Goal: Task Accomplishment & Management: Use online tool/utility

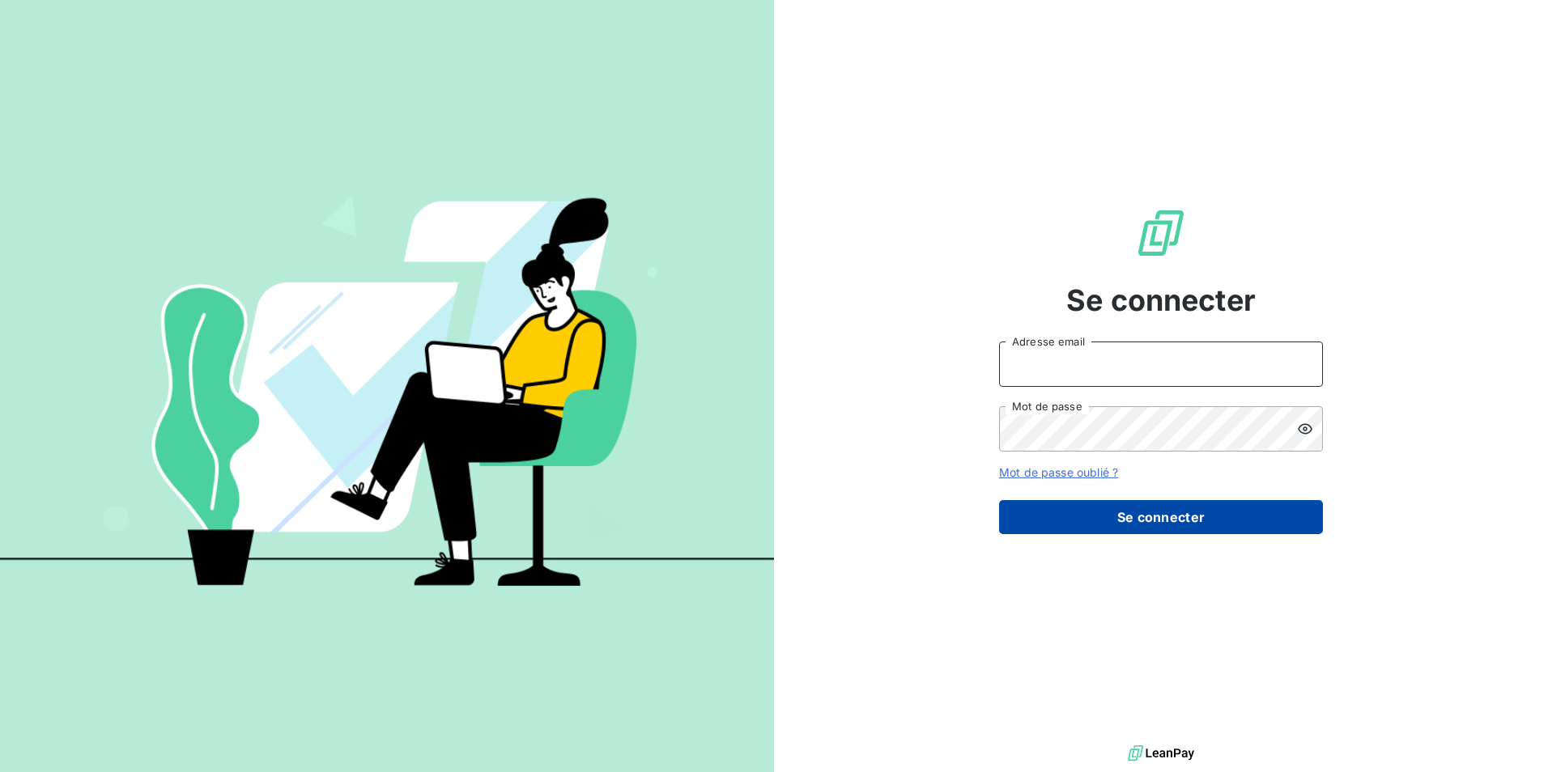
type input "[EMAIL_ADDRESS][DOMAIN_NAME]"
click at [1170, 524] on button "Se connecter" at bounding box center [1161, 517] width 324 height 34
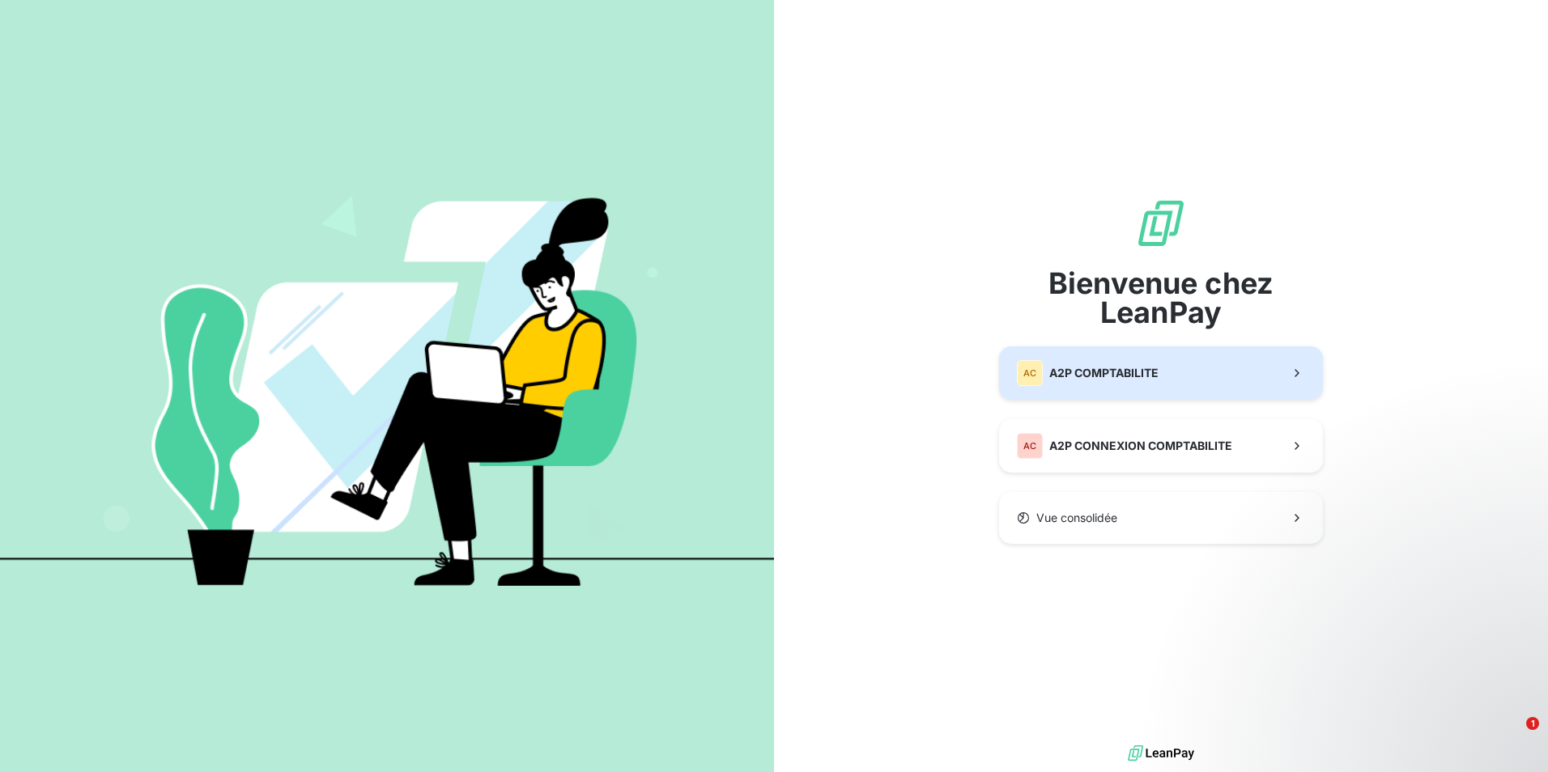
click at [1123, 367] on span "A2P COMPTABILITE" at bounding box center [1103, 373] width 109 height 16
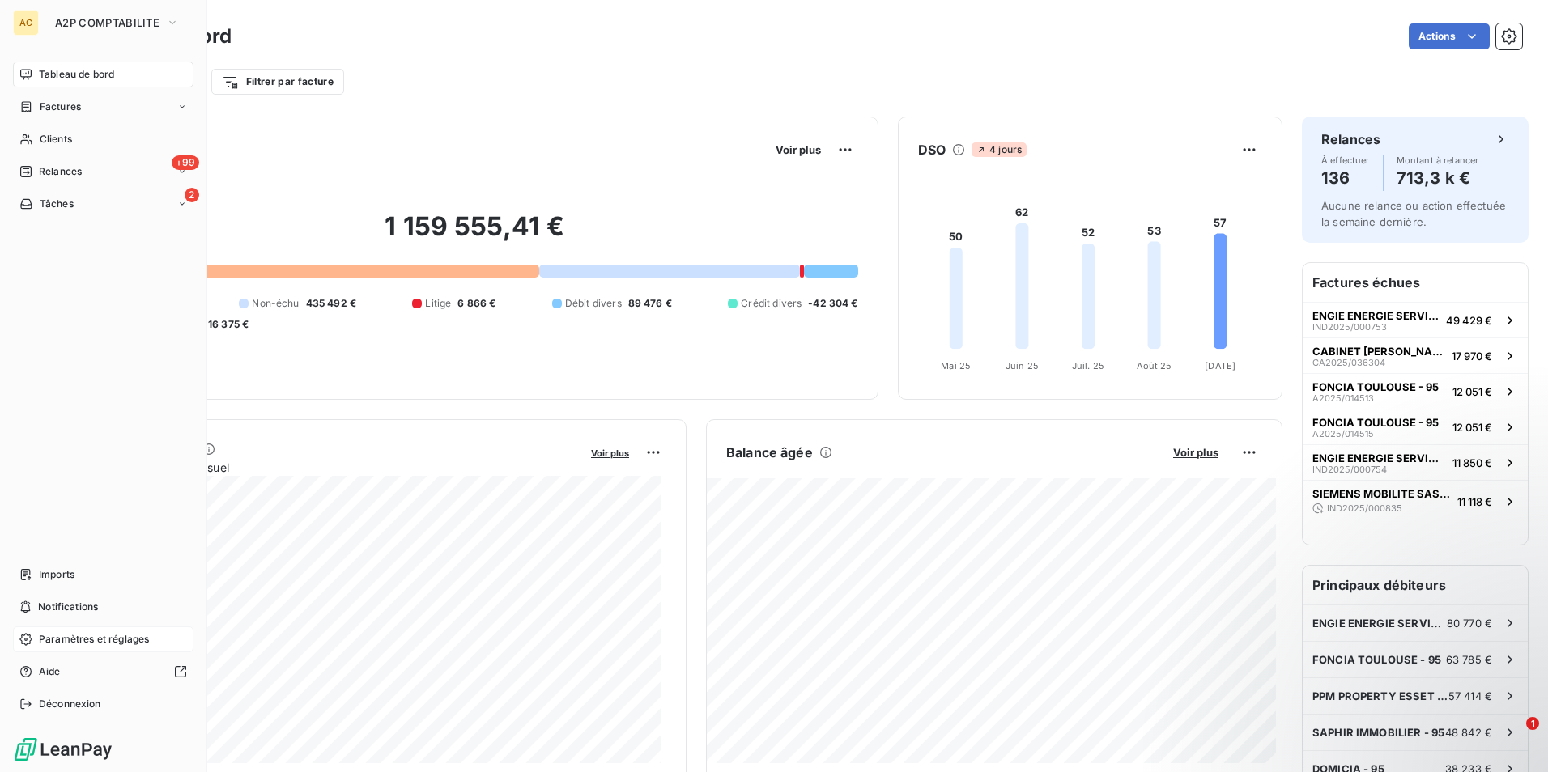
click at [106, 640] on span "Paramètres et réglages" at bounding box center [94, 639] width 110 height 15
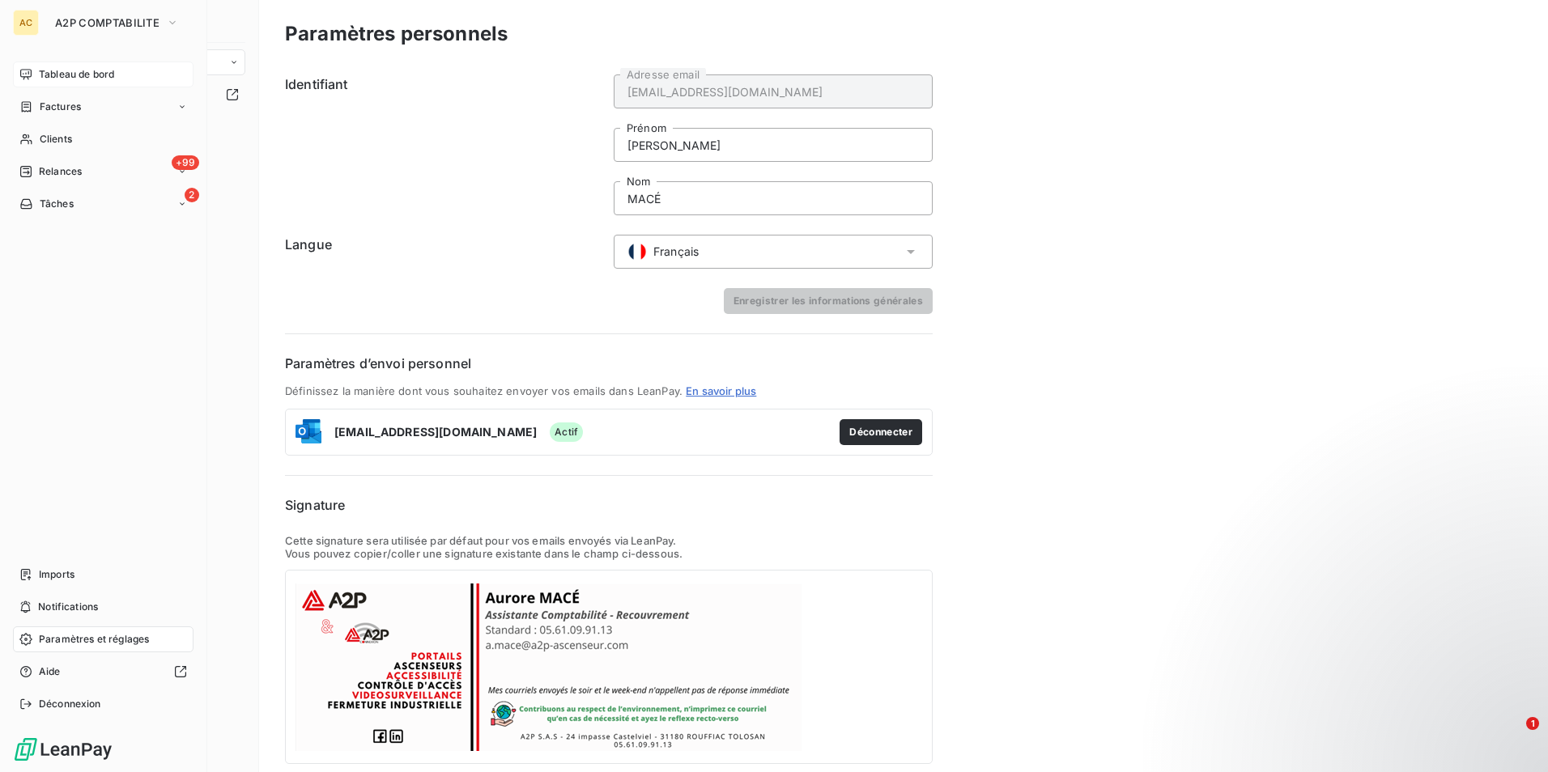
click at [70, 74] on span "Tableau de bord" at bounding box center [76, 74] width 75 height 15
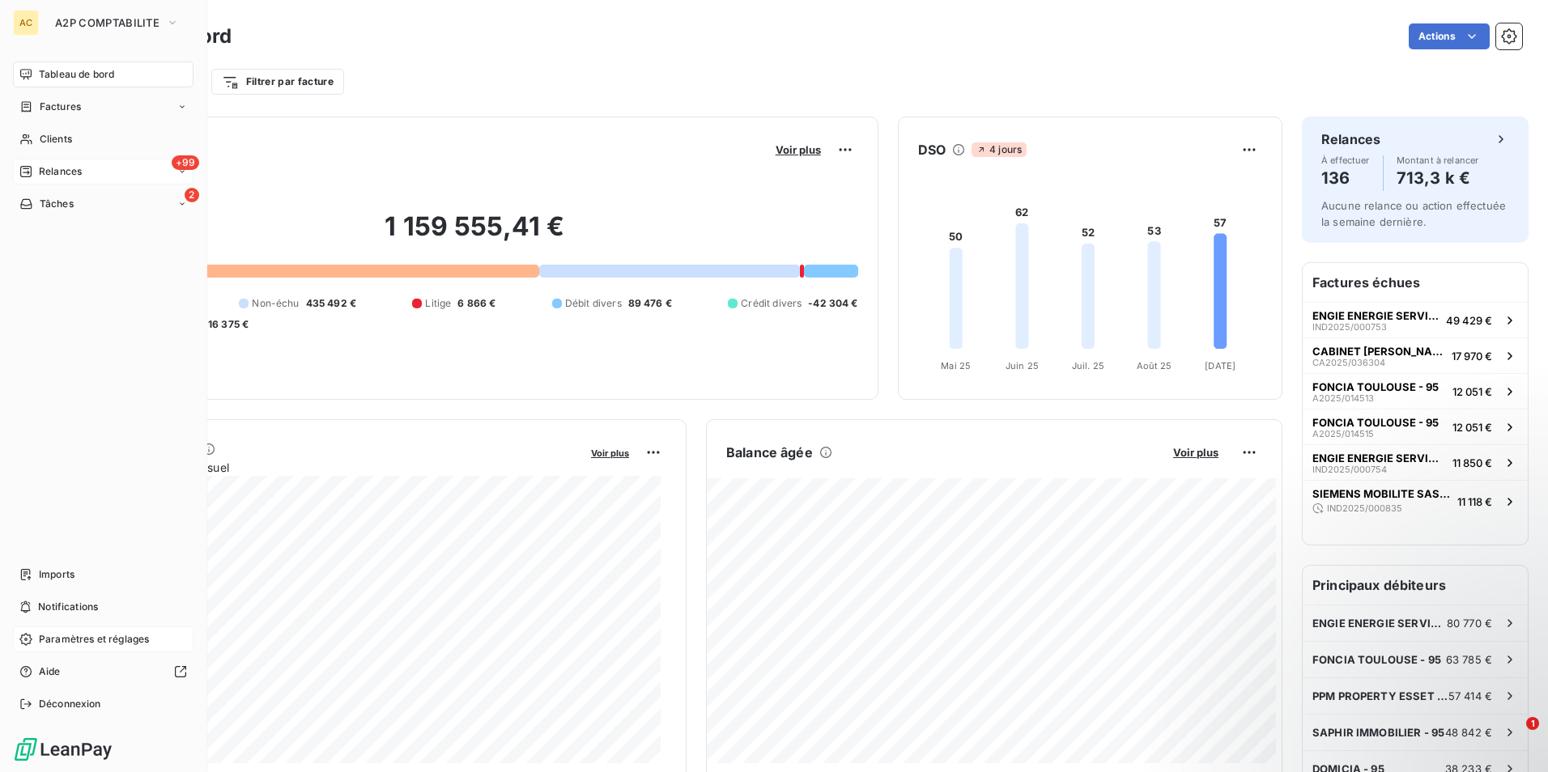
click at [45, 172] on span "Relances" at bounding box center [60, 171] width 43 height 15
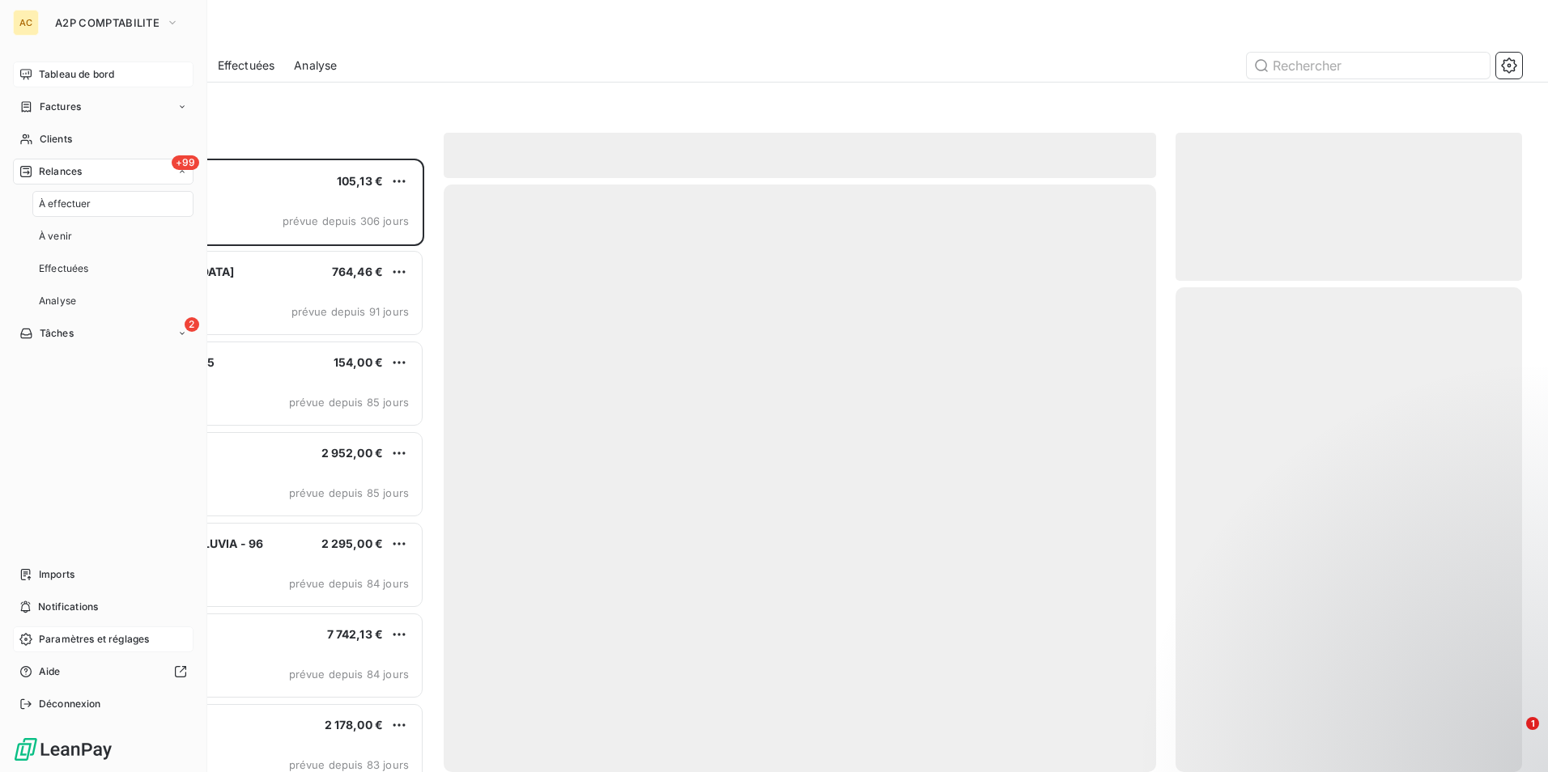
scroll to position [601, 334]
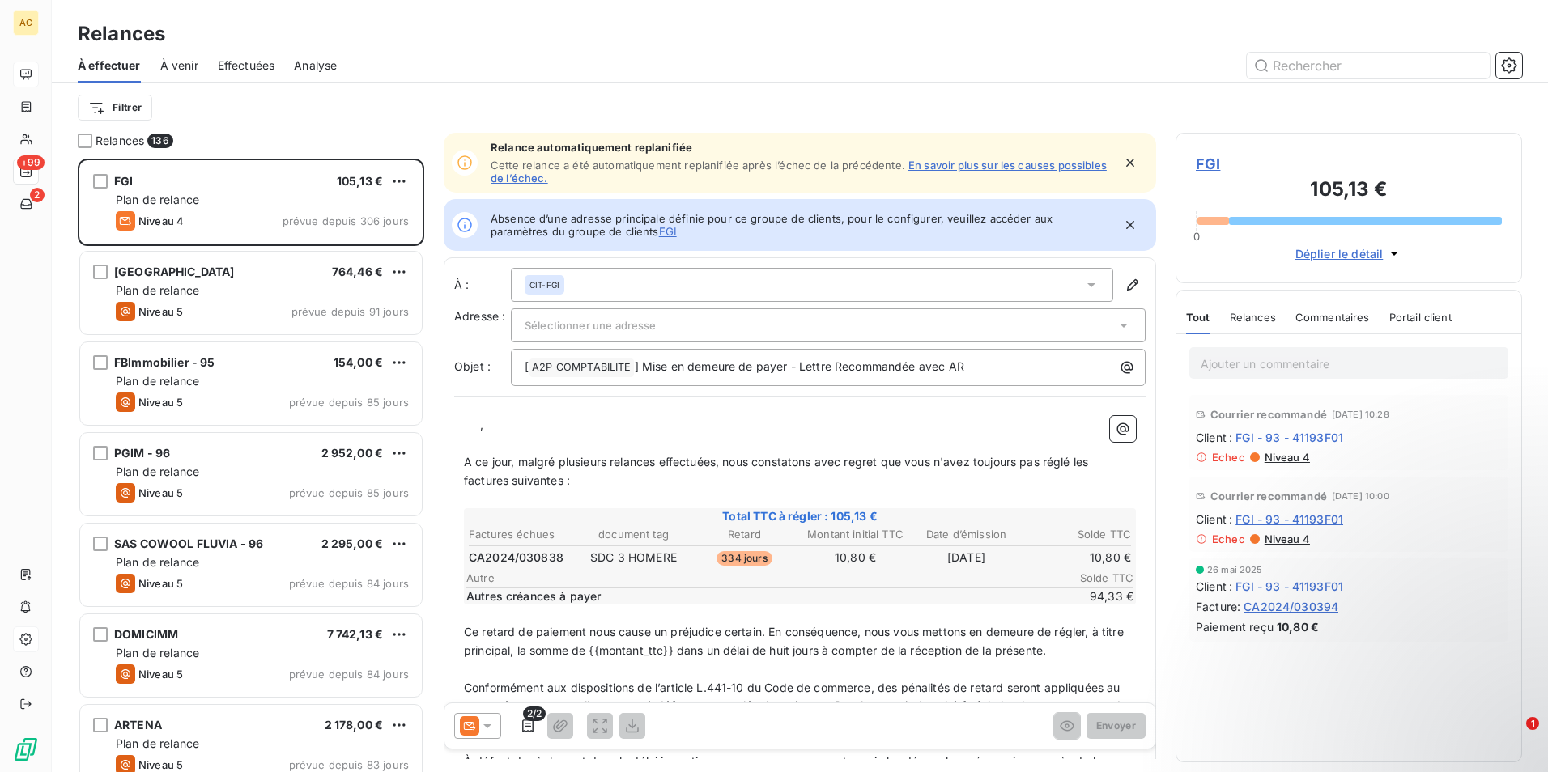
click at [717, 274] on div "CIT-FGI" at bounding box center [812, 285] width 602 height 34
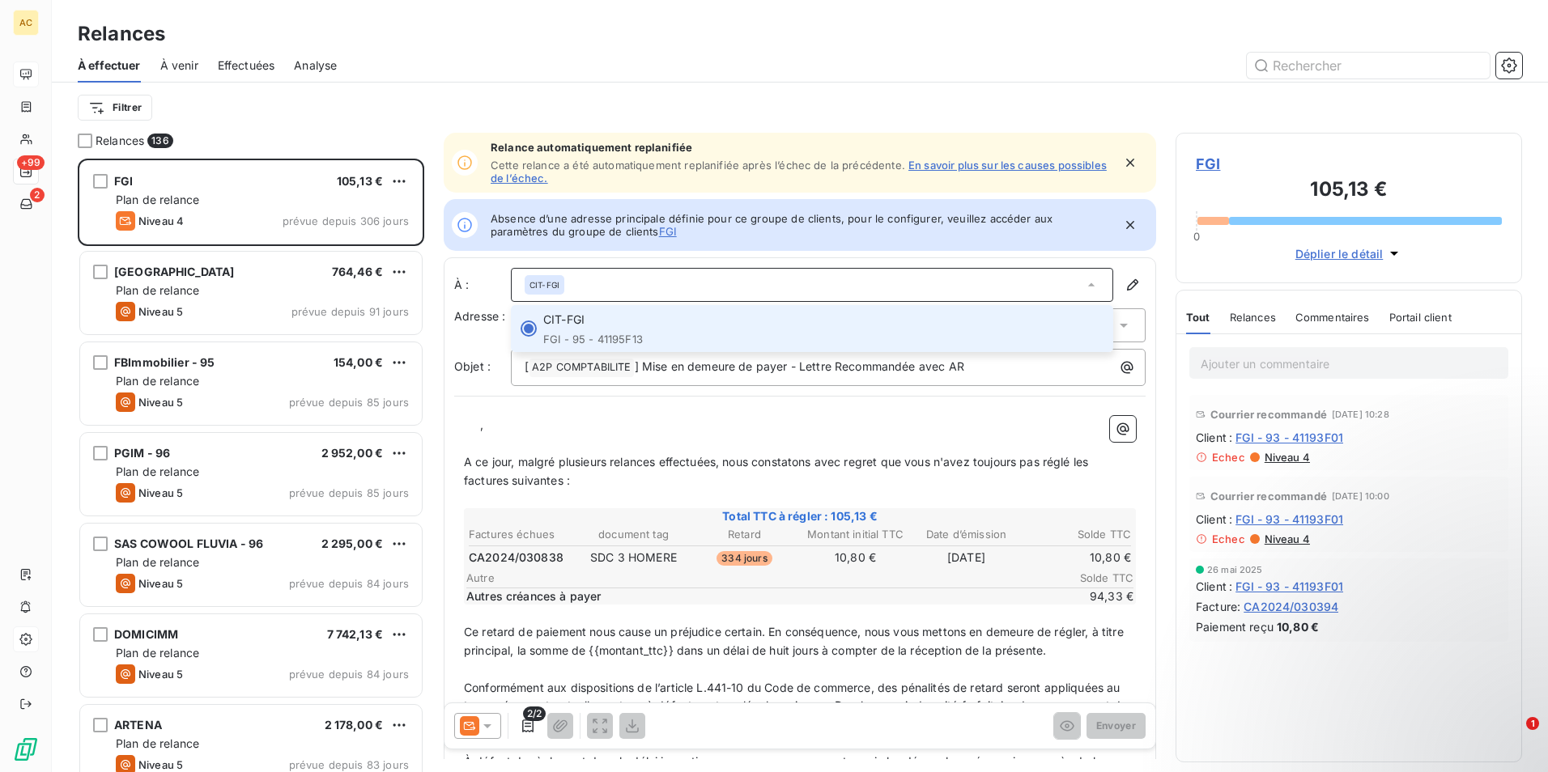
click at [526, 326] on div at bounding box center [528, 329] width 16 height 16
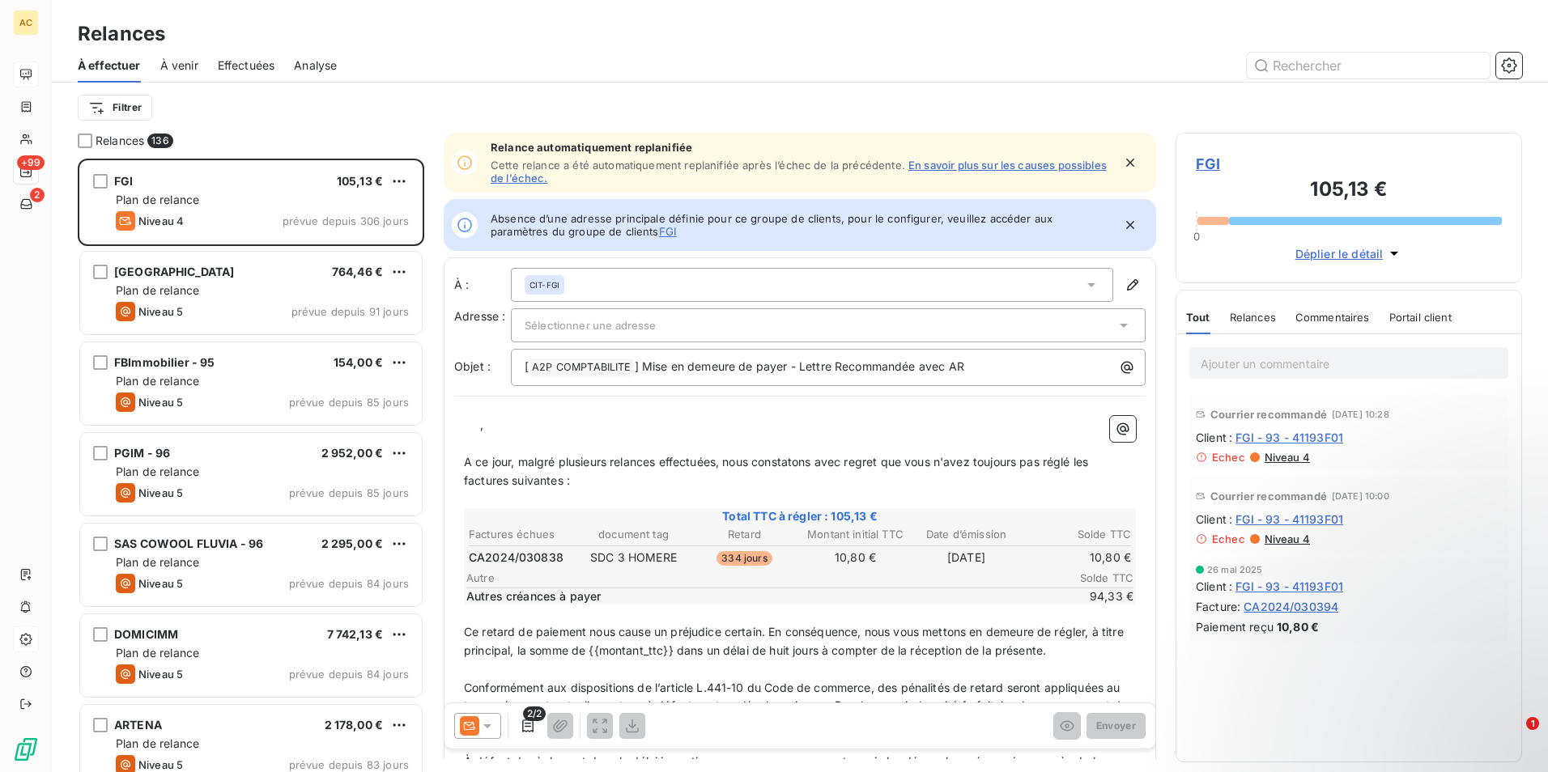
click at [582, 275] on div "CIT-FGI" at bounding box center [812, 285] width 602 height 34
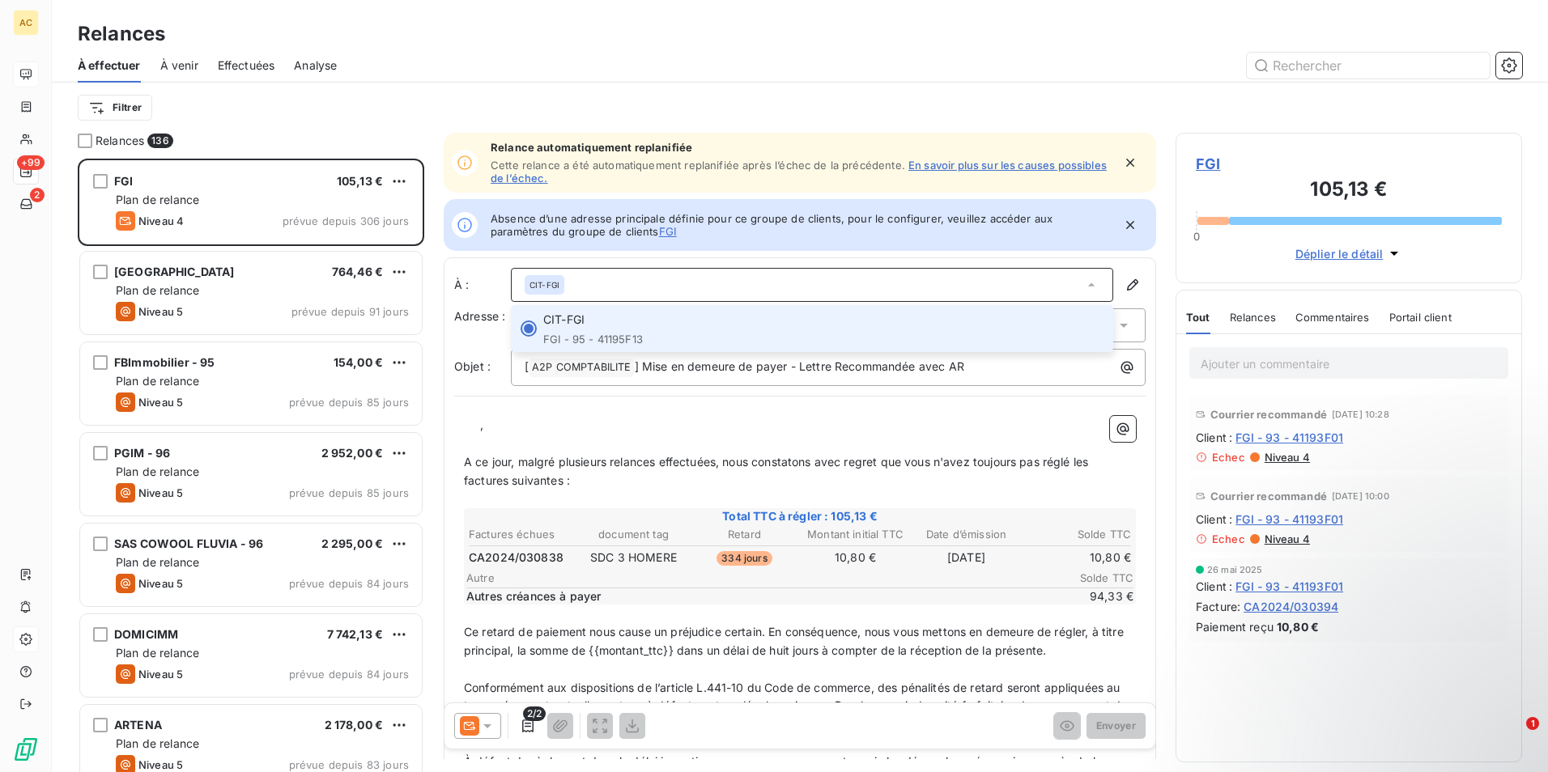
click at [531, 329] on div at bounding box center [528, 329] width 16 height 16
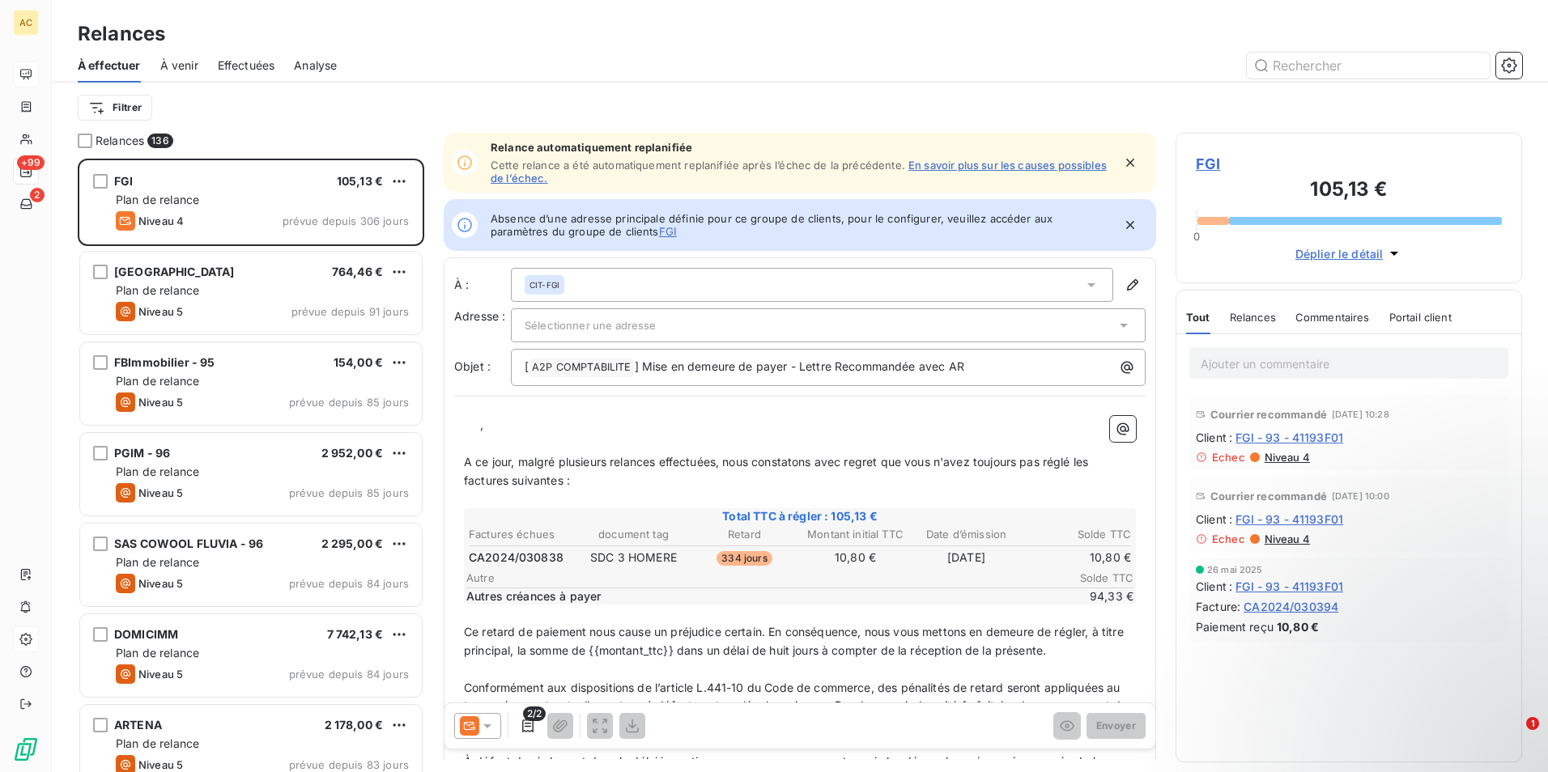
click at [538, 281] on span "CIT-FGI" at bounding box center [544, 284] width 30 height 11
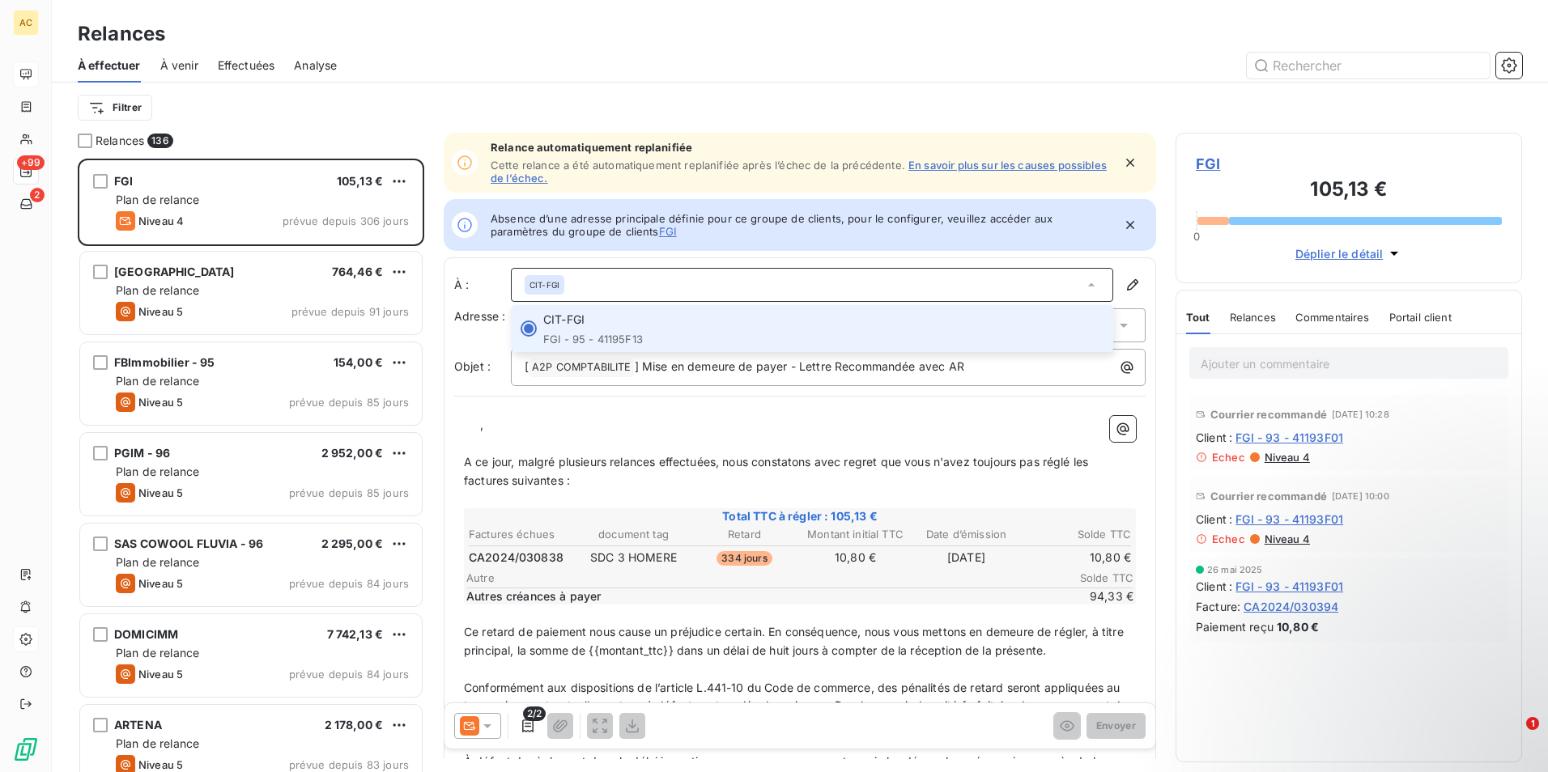
click at [529, 326] on div at bounding box center [528, 329] width 16 height 16
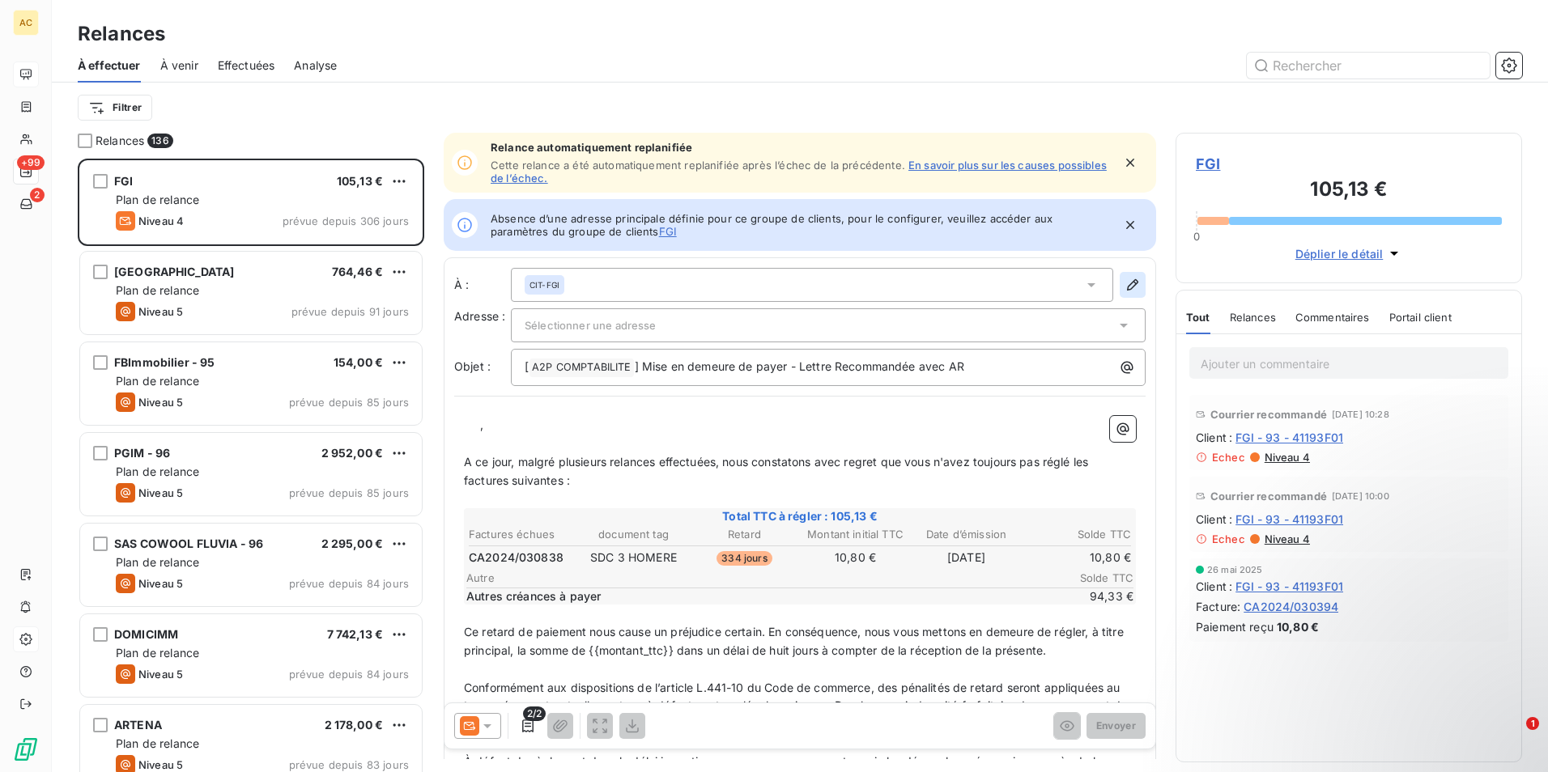
click at [1124, 282] on icon "button" at bounding box center [1132, 285] width 16 height 16
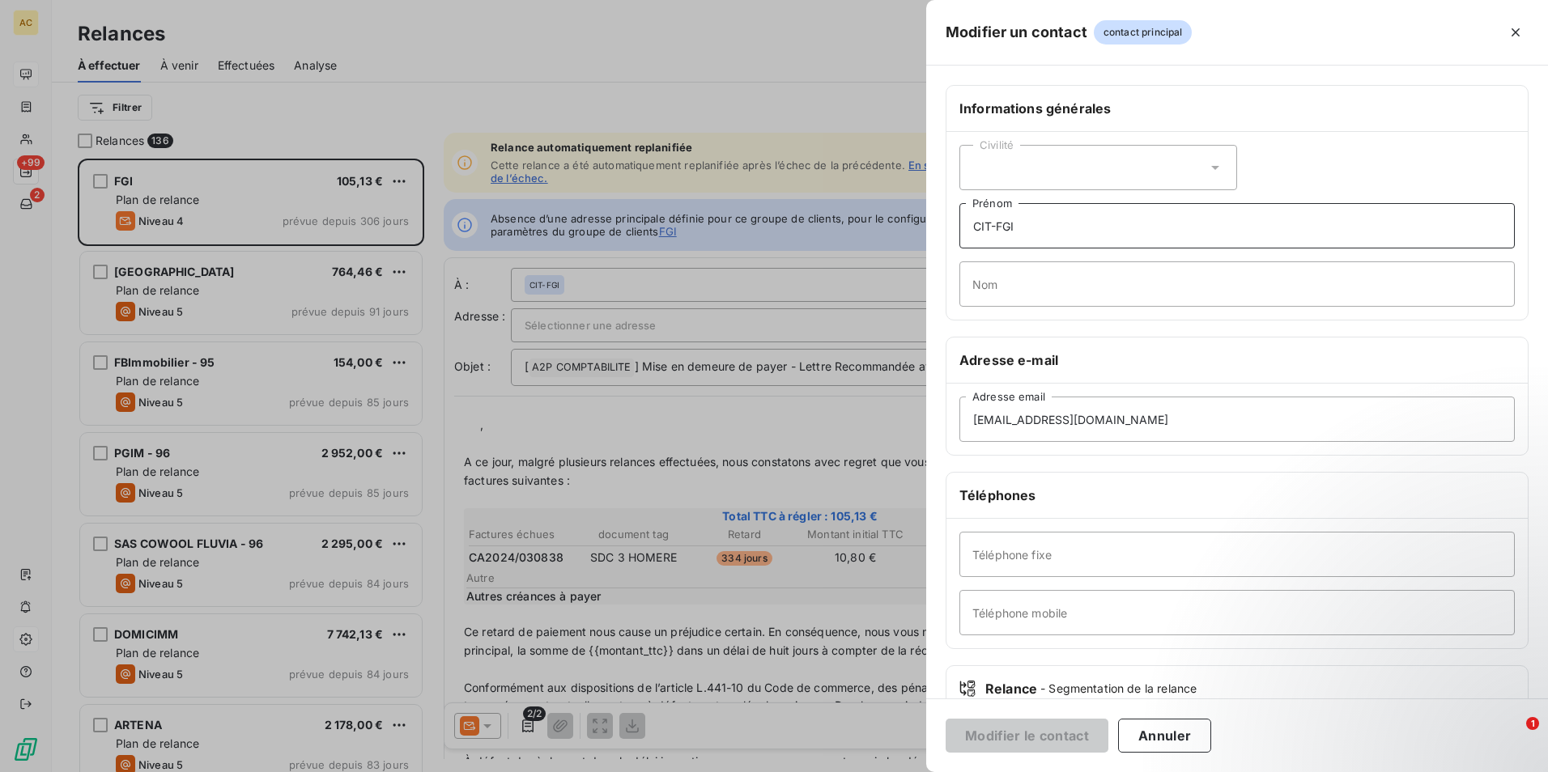
click at [1044, 218] on input "CIT-FGI" at bounding box center [1236, 225] width 555 height 45
drag, startPoint x: 1066, startPoint y: 227, endPoint x: 883, endPoint y: 226, distance: 182.9
click at [883, 770] on div "Modifier un contact contact principal Informations générales Civilité CIT-FGI P…" at bounding box center [774, 772] width 1548 height 0
click at [1511, 27] on icon "button" at bounding box center [1515, 32] width 16 height 16
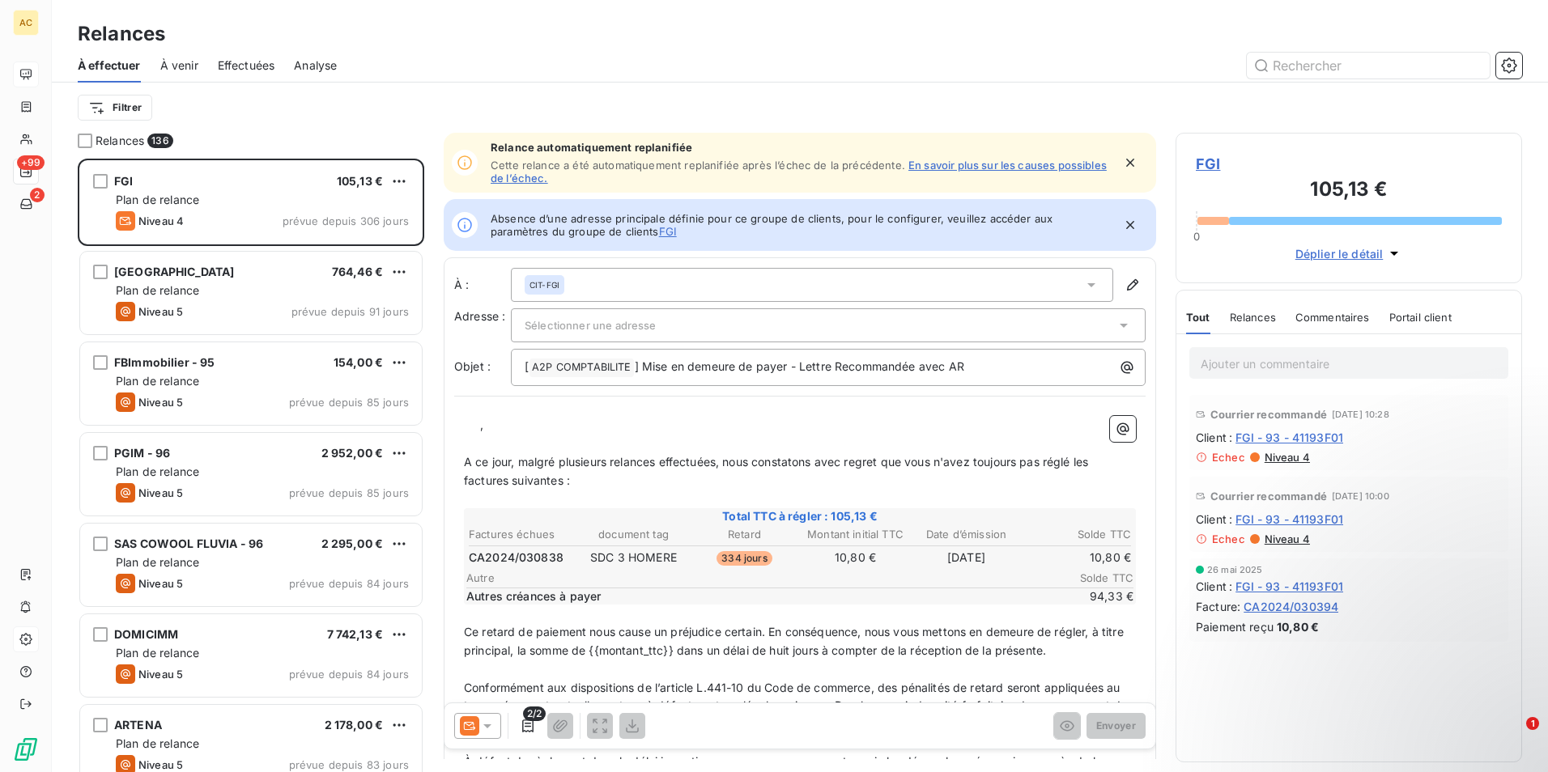
click at [603, 286] on div "CIT-FGI" at bounding box center [812, 285] width 602 height 34
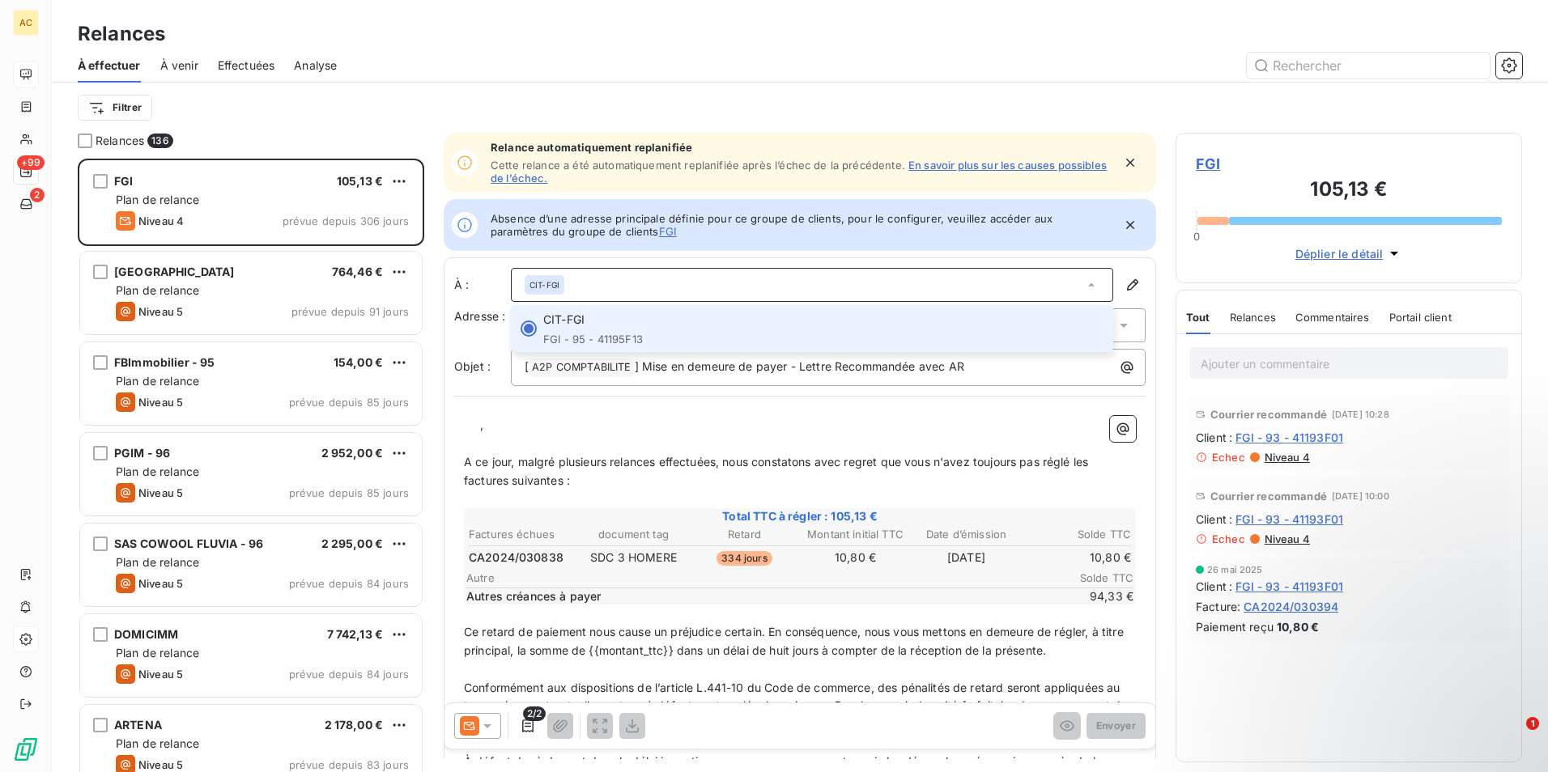
click at [603, 287] on div "CIT-FGI" at bounding box center [812, 285] width 602 height 34
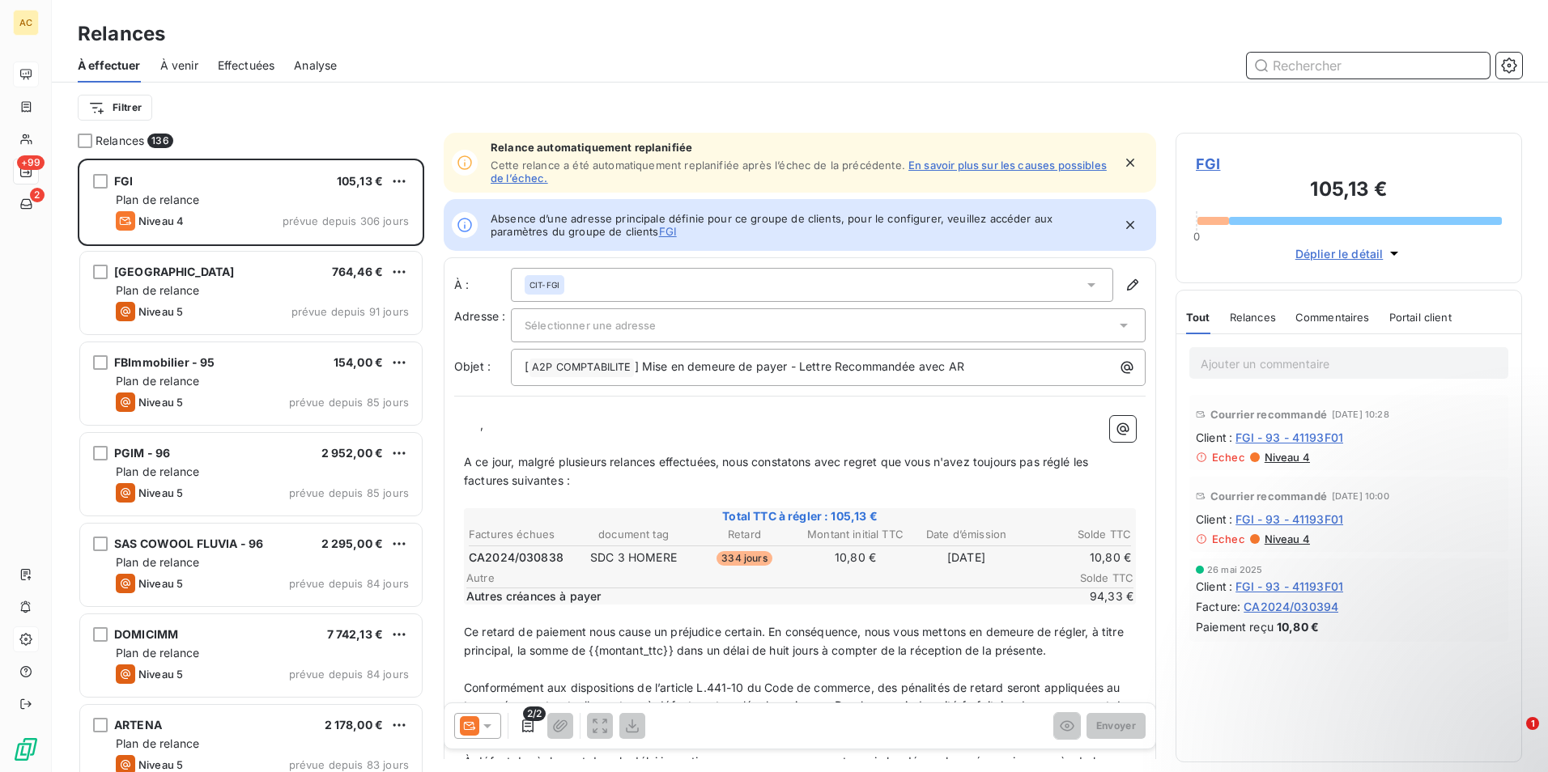
click at [1301, 58] on input "text" at bounding box center [1367, 66] width 243 height 26
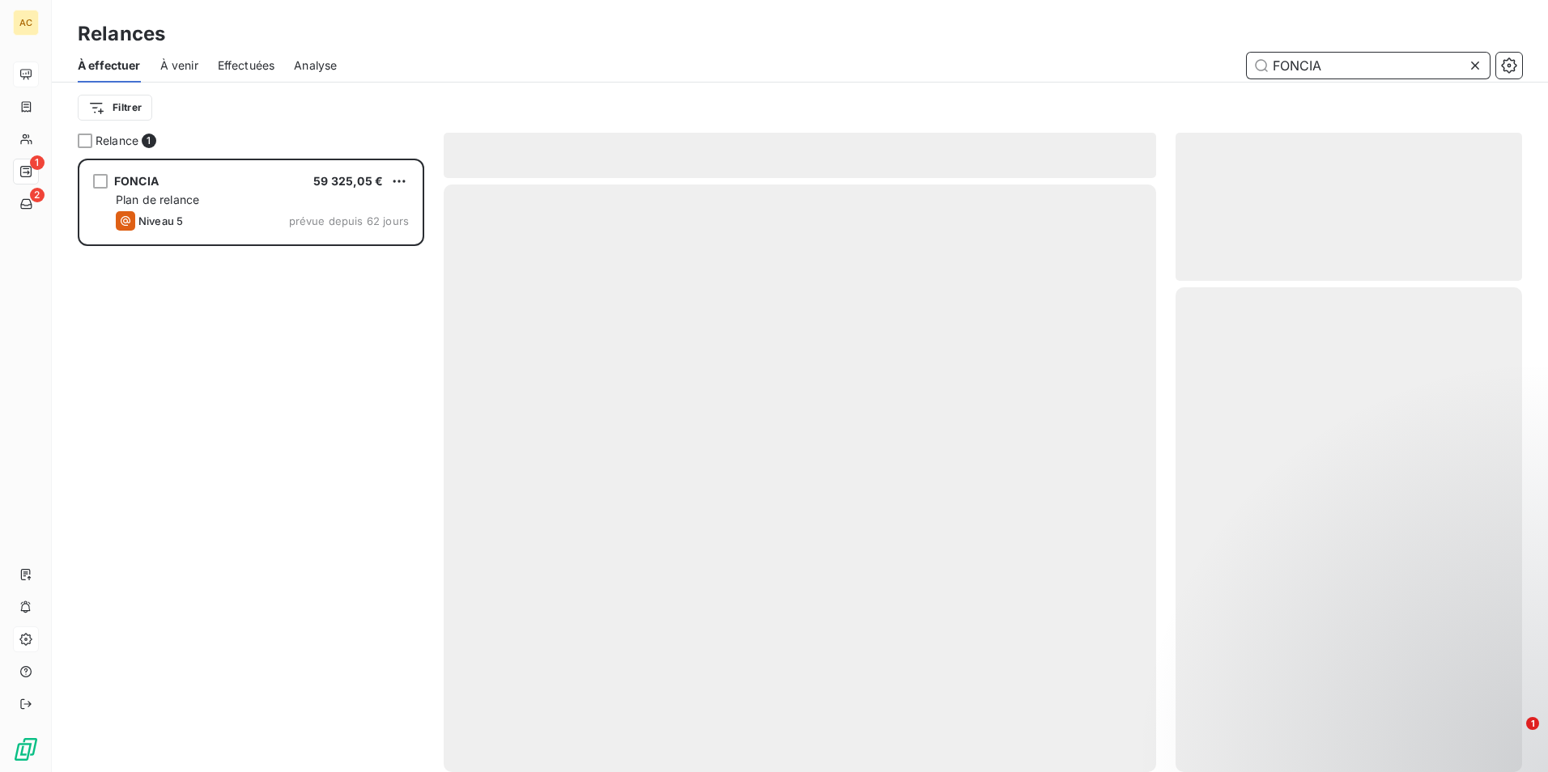
scroll to position [601, 334]
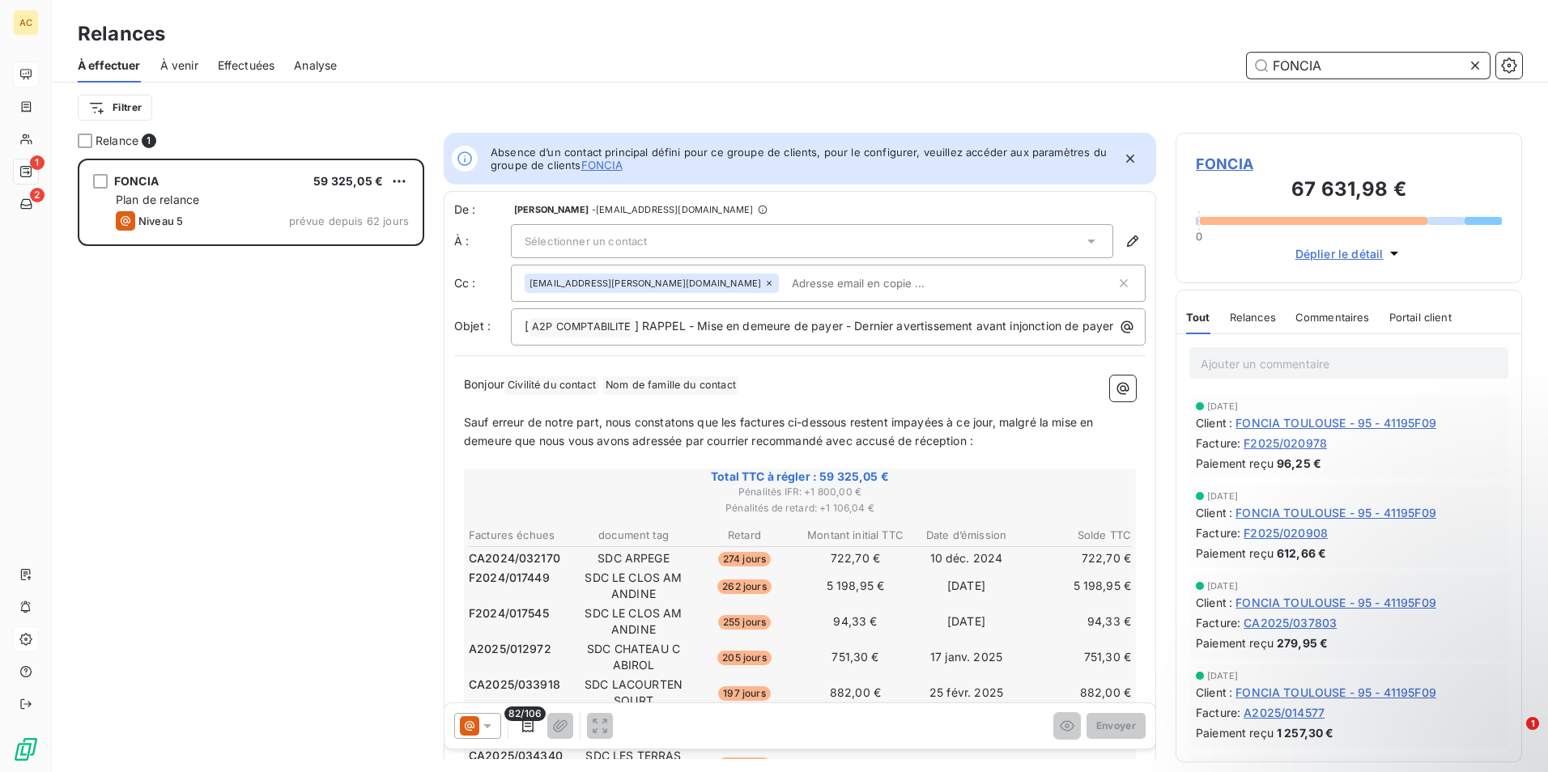
type input "FONCIA"
click at [764, 282] on icon at bounding box center [769, 283] width 10 height 10
type input "K"
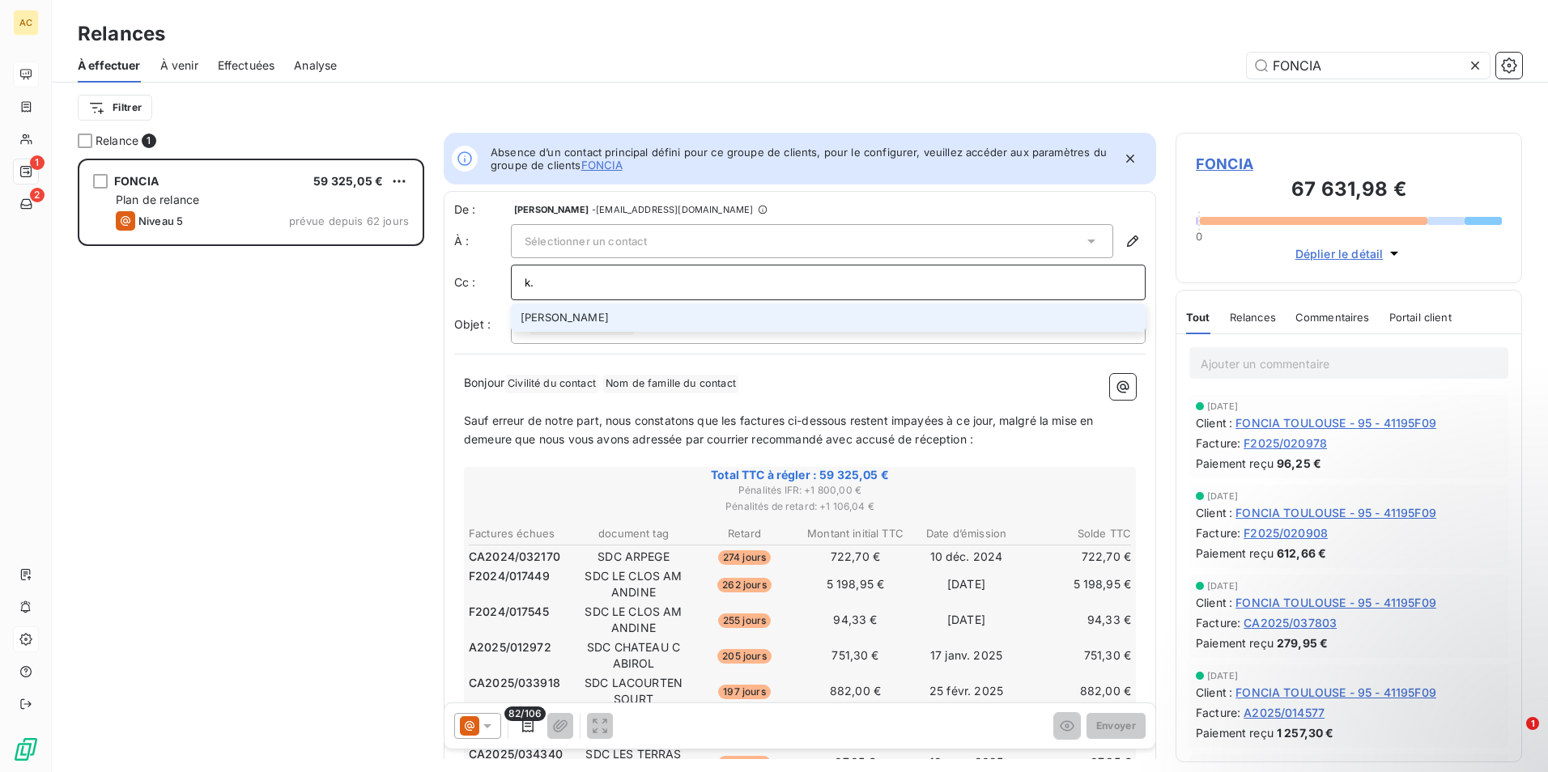
type input "k"
type input "[EMAIL_ADDRESS][DOMAIN_NAME]"
click at [641, 316] on li "[EMAIL_ADDRESS][DOMAIN_NAME]" at bounding box center [828, 318] width 635 height 28
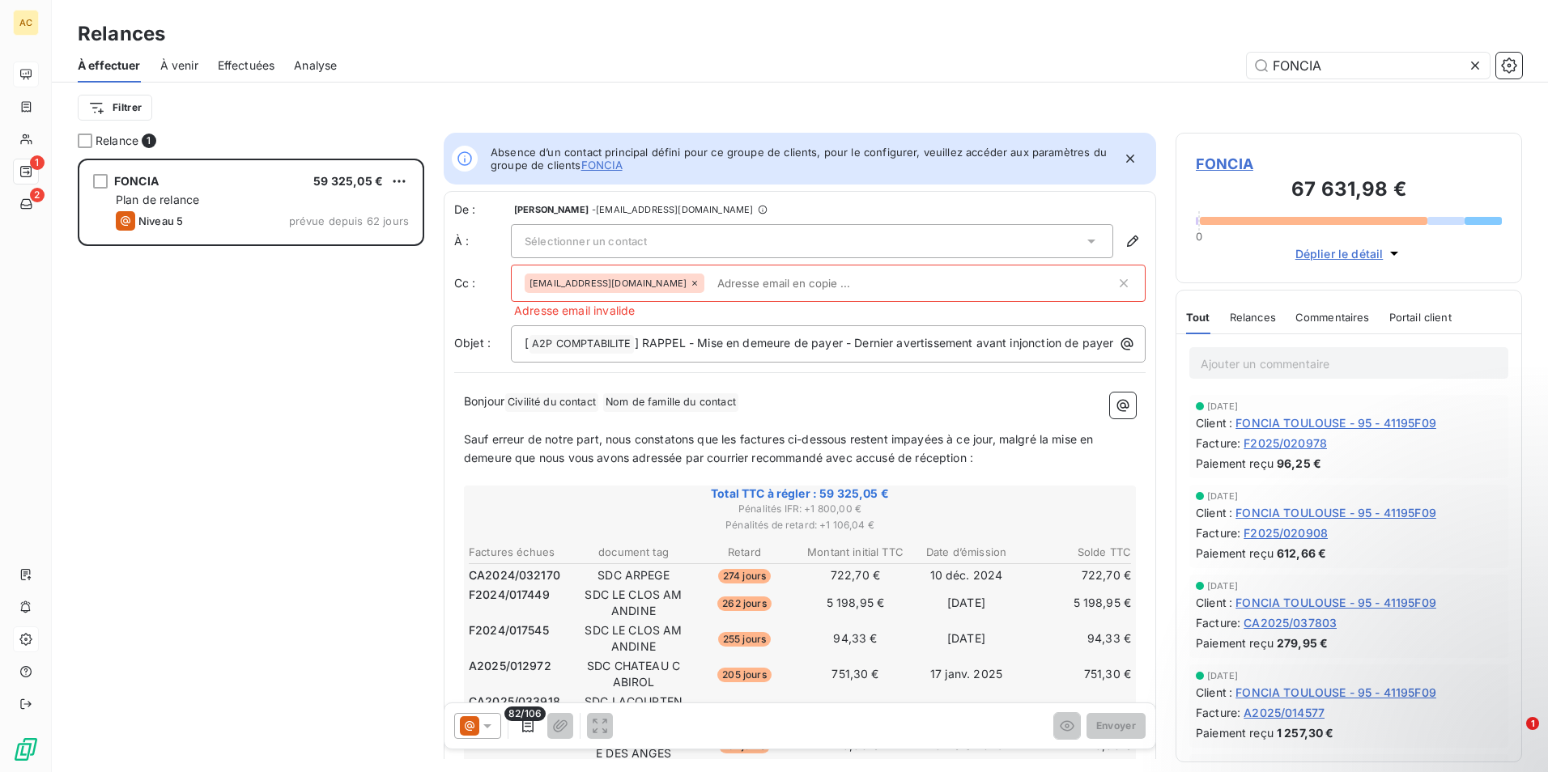
click at [609, 282] on span "[EMAIL_ADDRESS][DOMAIN_NAME]" at bounding box center [607, 283] width 157 height 10
click at [692, 282] on icon at bounding box center [694, 283] width 5 height 5
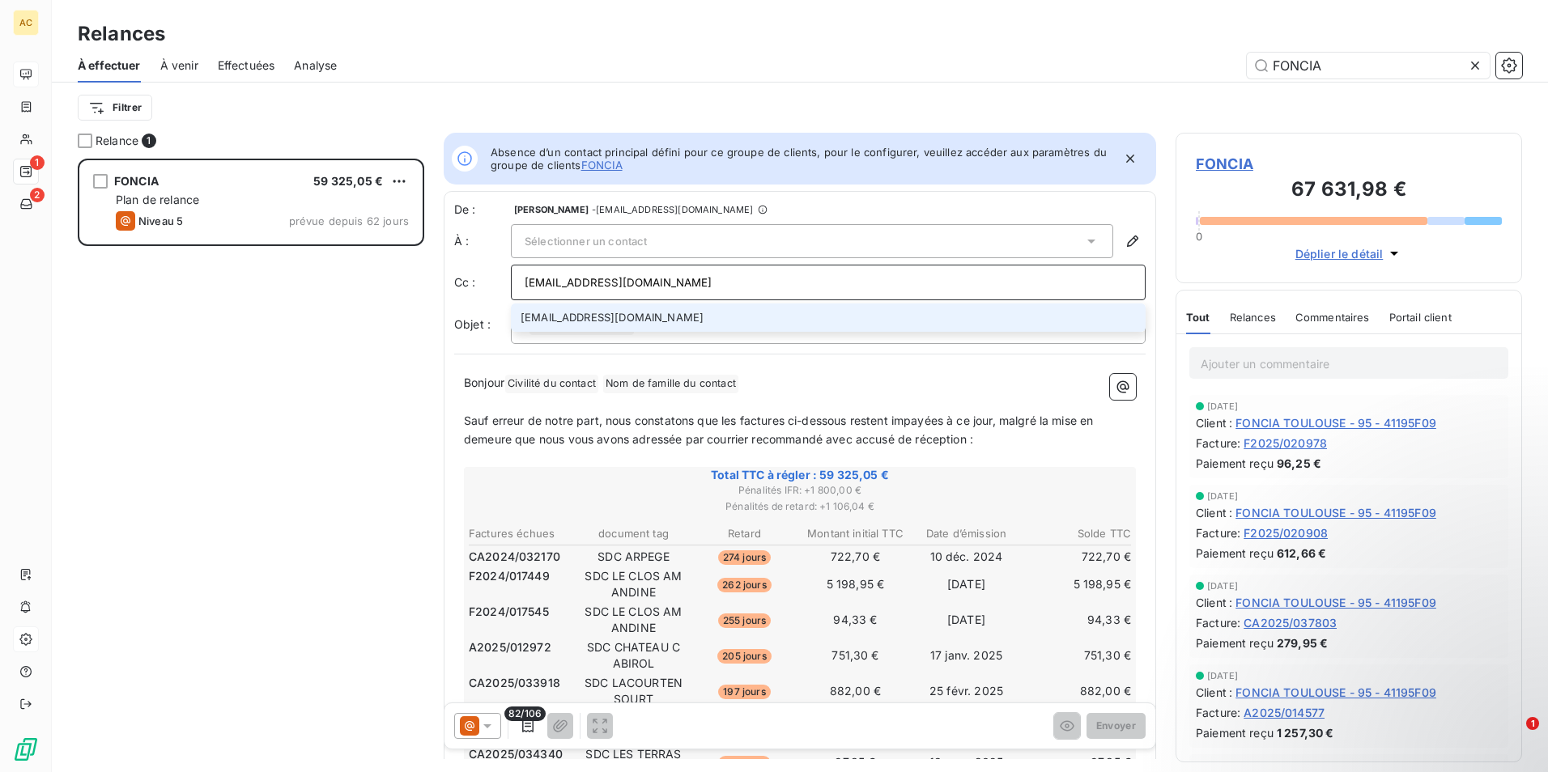
type input "[EMAIL_ADDRESS][DOMAIN_NAME]"
click at [662, 311] on li "[EMAIL_ADDRESS][DOMAIN_NAME]" at bounding box center [828, 318] width 635 height 28
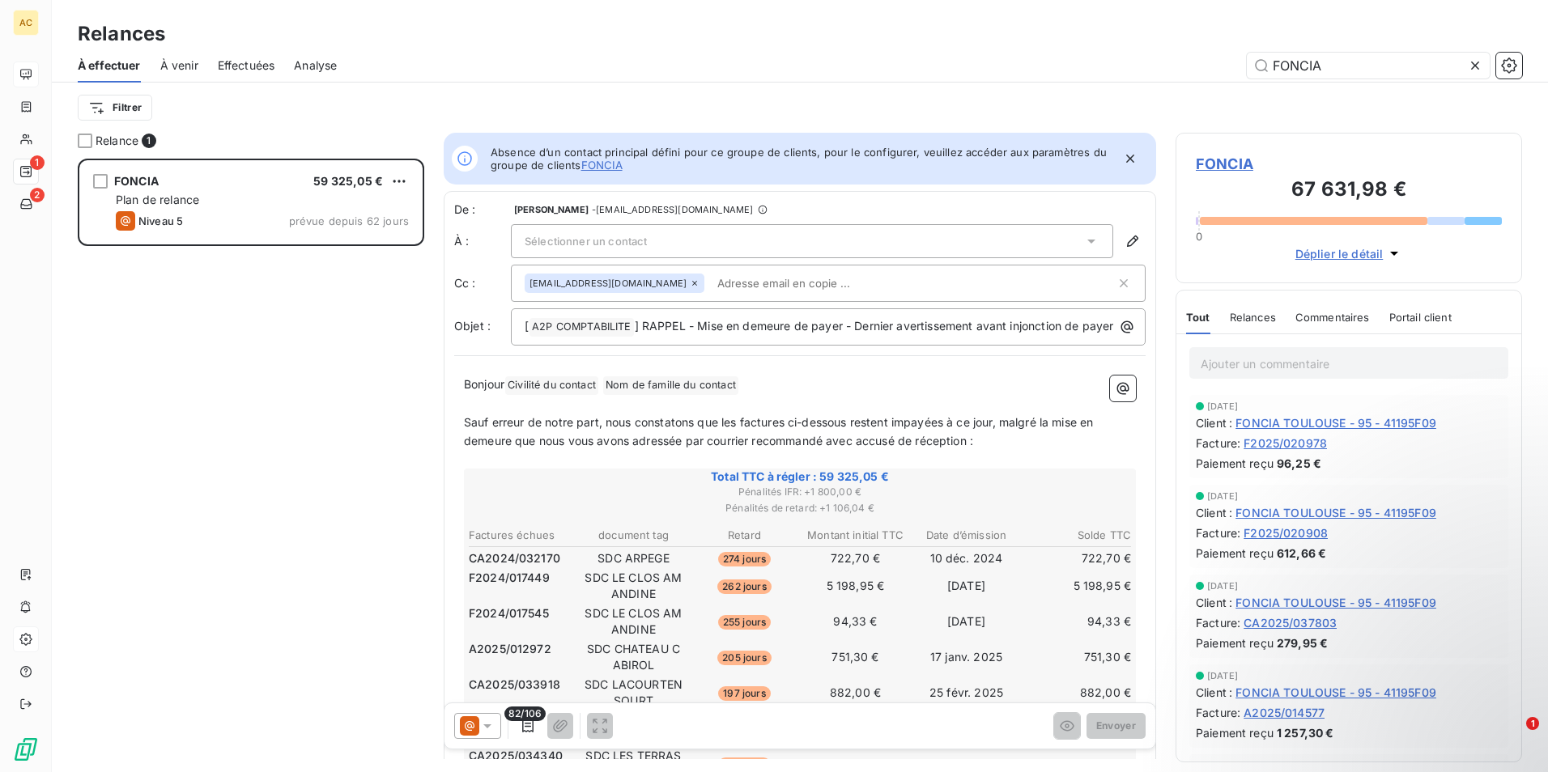
click at [543, 236] on span "Sélectionner un contact" at bounding box center [585, 241] width 122 height 13
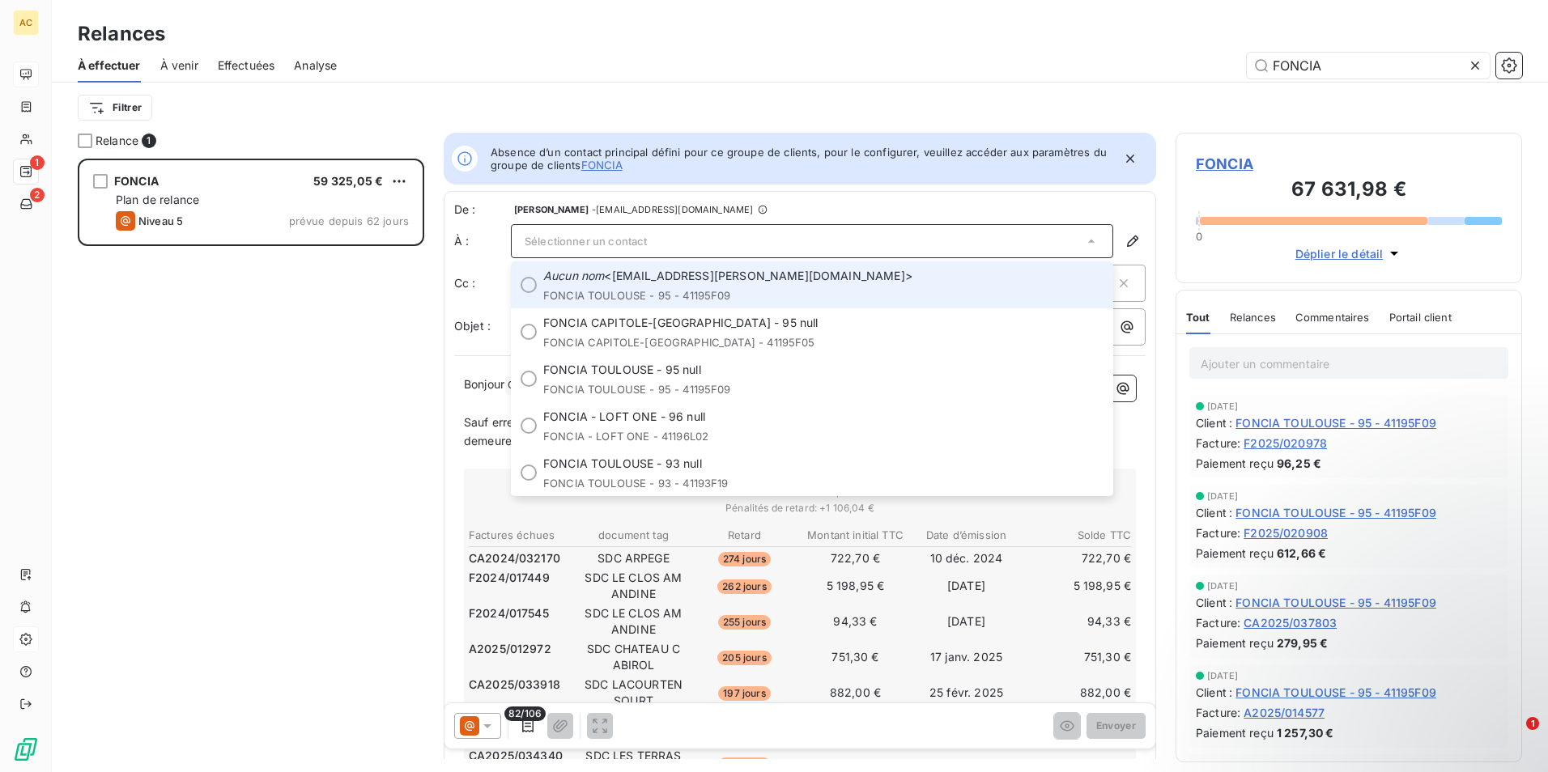
click at [543, 236] on span "Sélectionner un contact" at bounding box center [585, 241] width 122 height 13
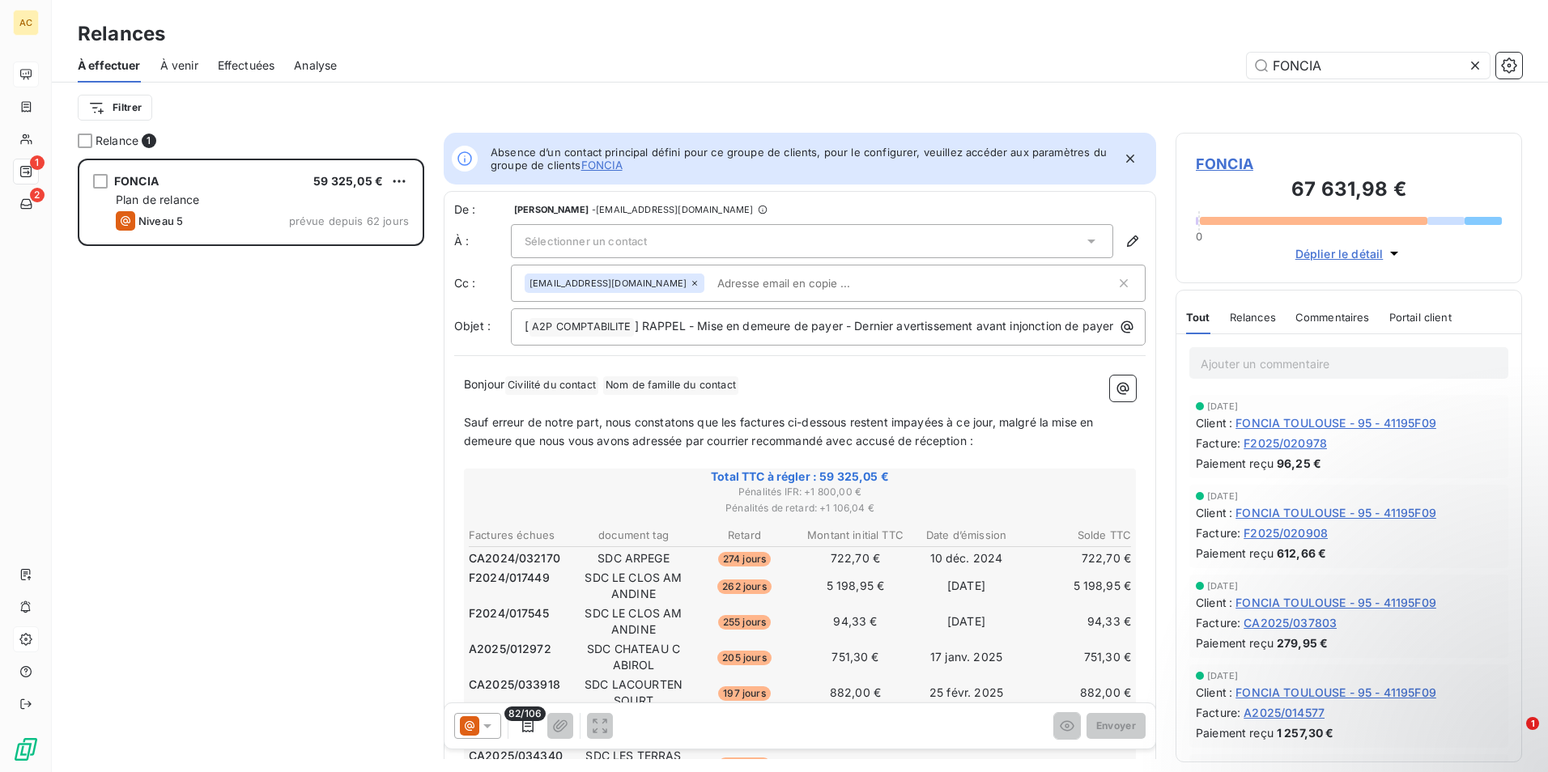
click at [626, 240] on span "Sélectionner un contact" at bounding box center [585, 241] width 122 height 13
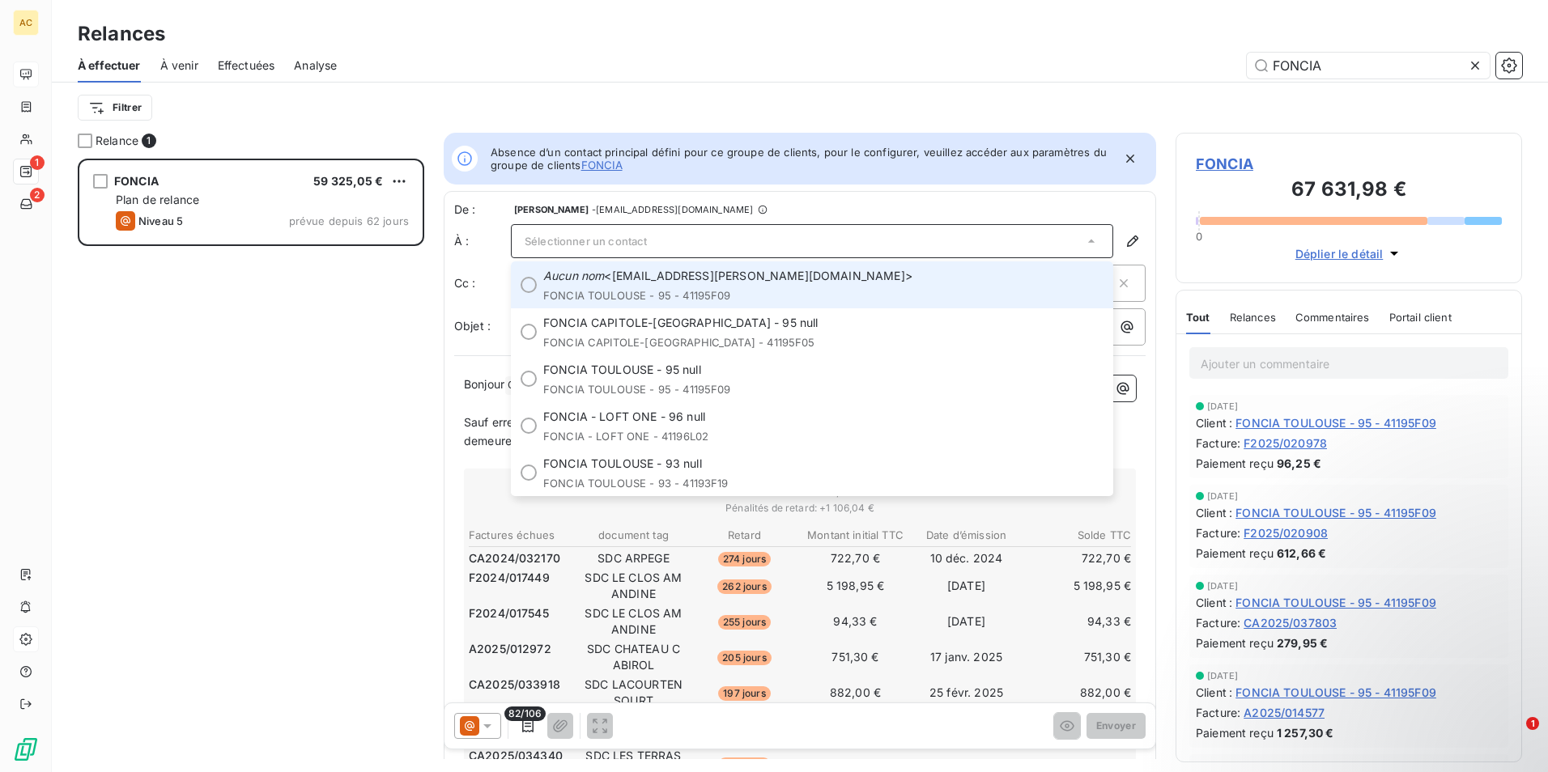
click at [626, 240] on span "Sélectionner un contact" at bounding box center [585, 241] width 122 height 13
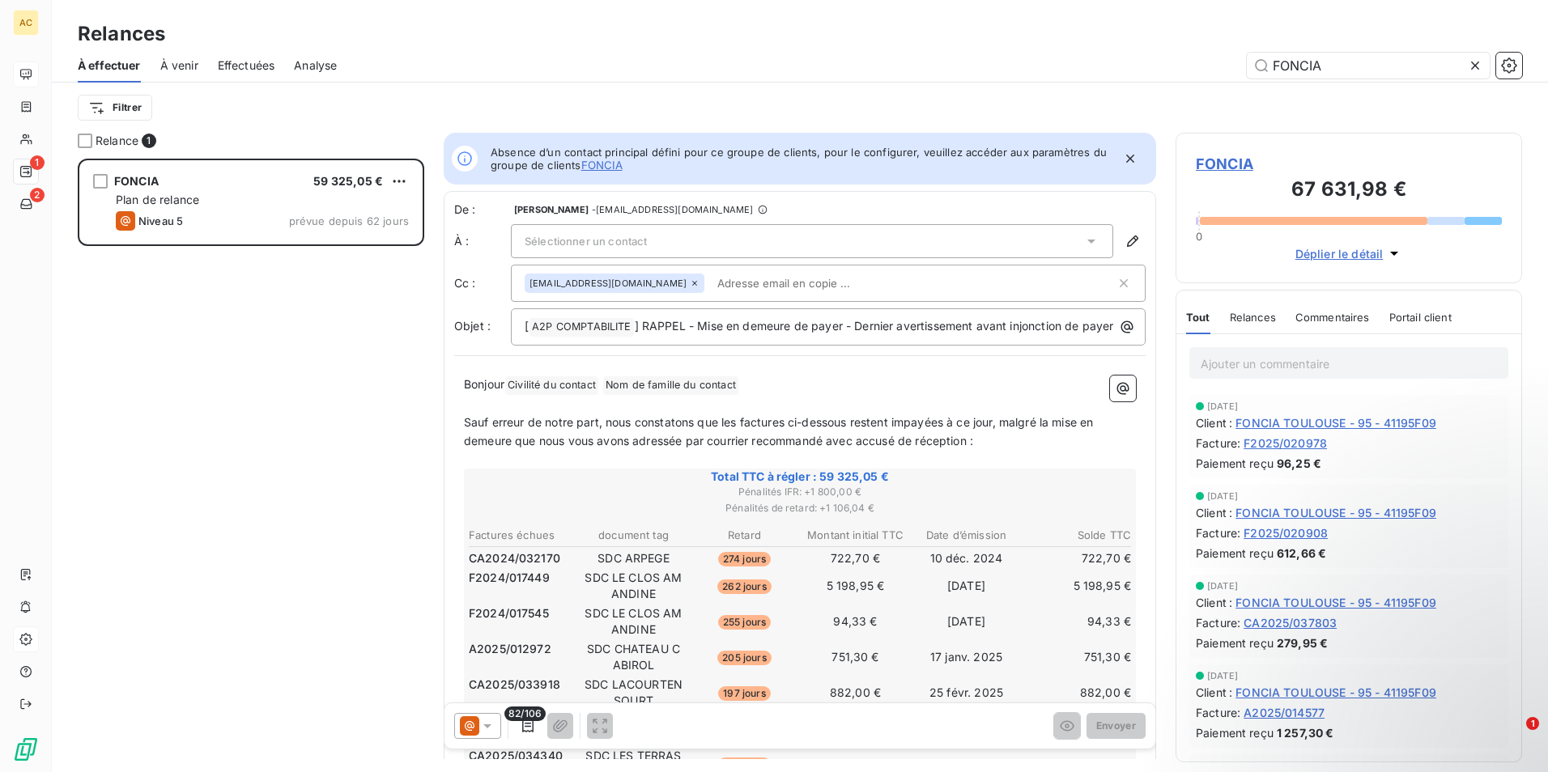
click at [627, 240] on span "Sélectionner un contact" at bounding box center [585, 241] width 122 height 13
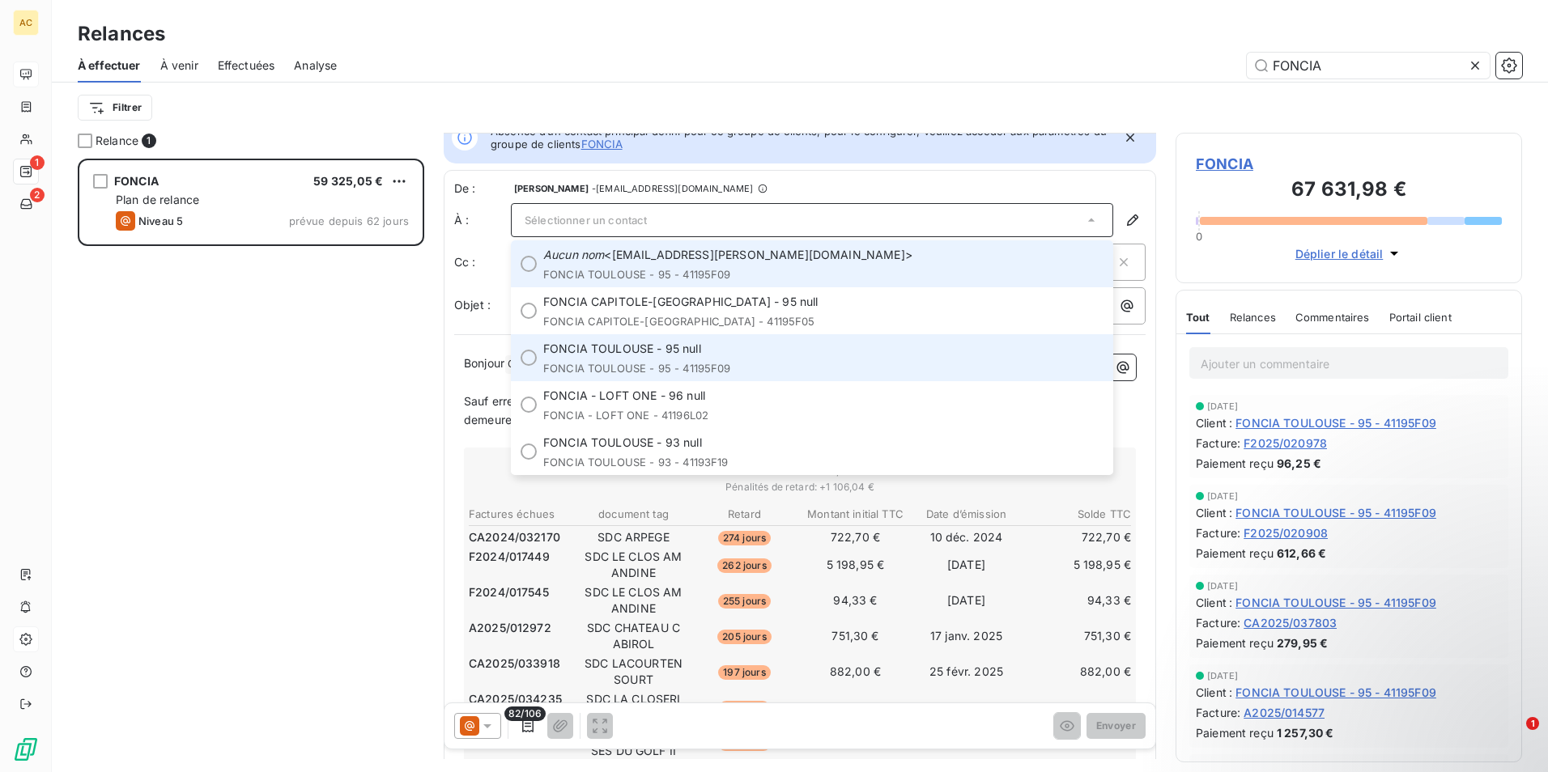
scroll to position [0, 0]
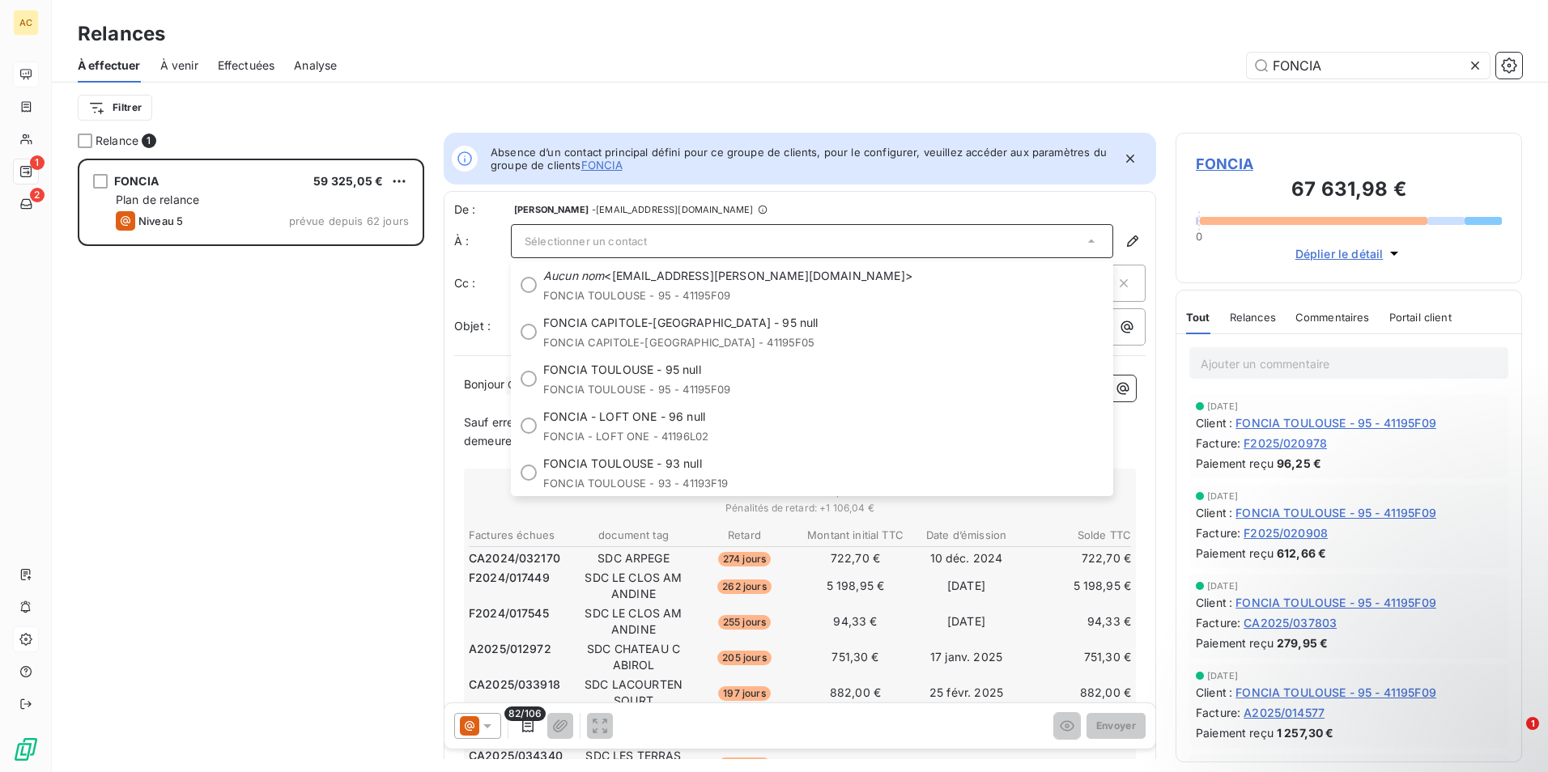
click at [835, 209] on div "De : [PERSON_NAME] - [EMAIL_ADDRESS][DOMAIN_NAME]" at bounding box center [799, 210] width 691 height 16
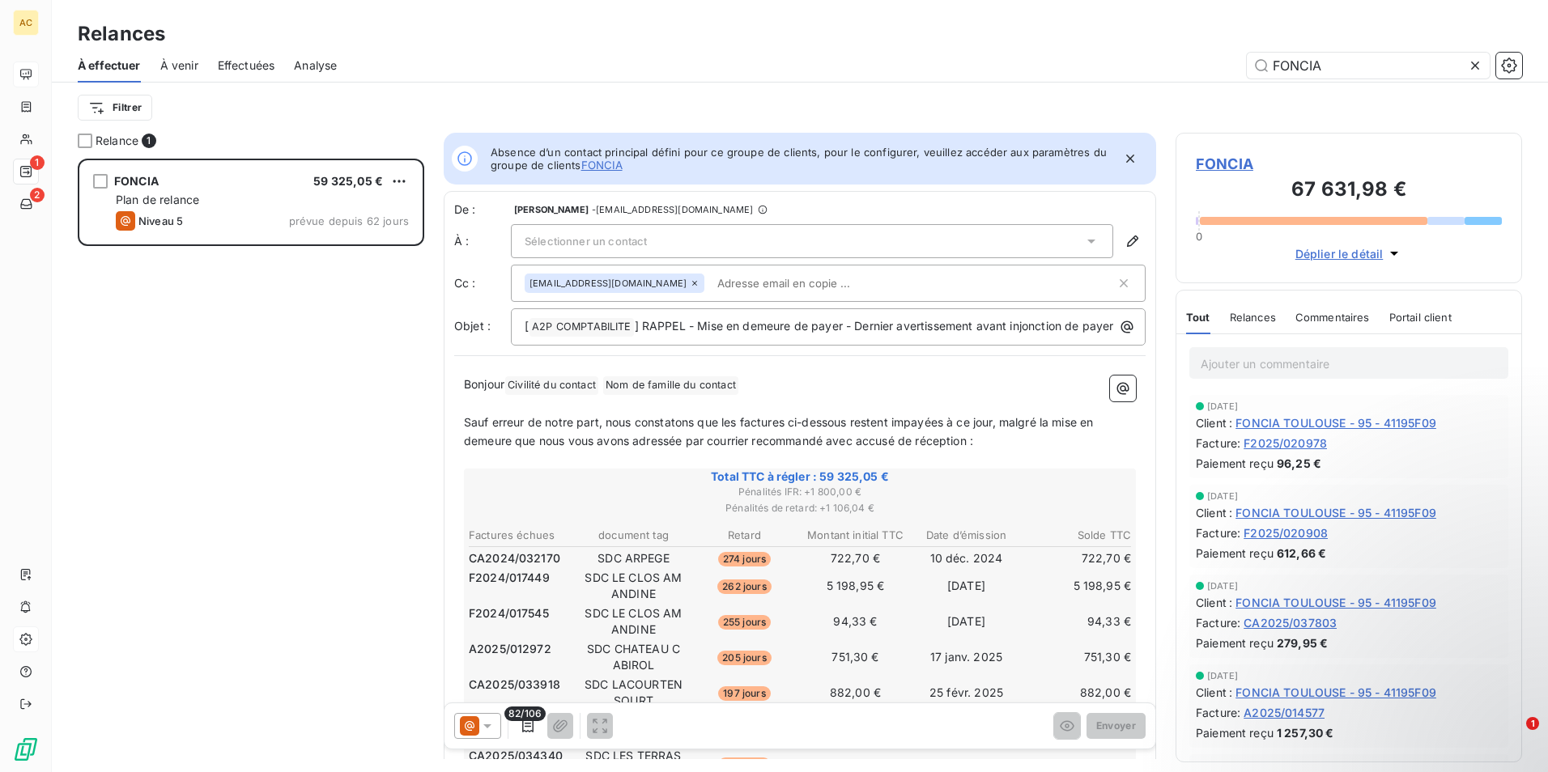
click at [965, 395] on p "Bonjour Civilité du contact ﻿ Nom de famille du contact ﻿ ﻿" at bounding box center [800, 385] width 672 height 19
click at [646, 243] on span "Sélectionner un contact" at bounding box center [585, 241] width 122 height 13
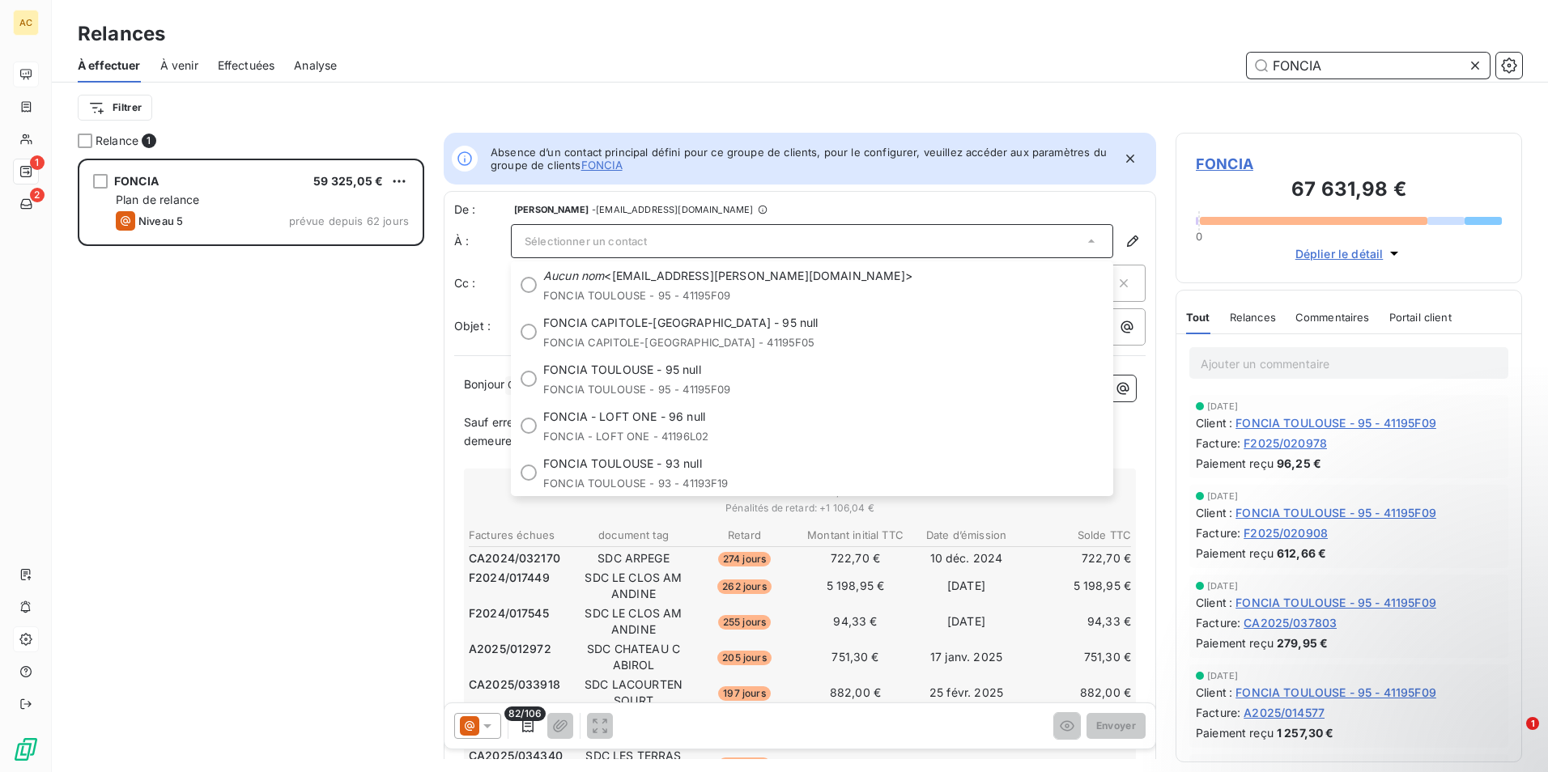
click at [1344, 58] on input "FONCIA" at bounding box center [1367, 66] width 243 height 26
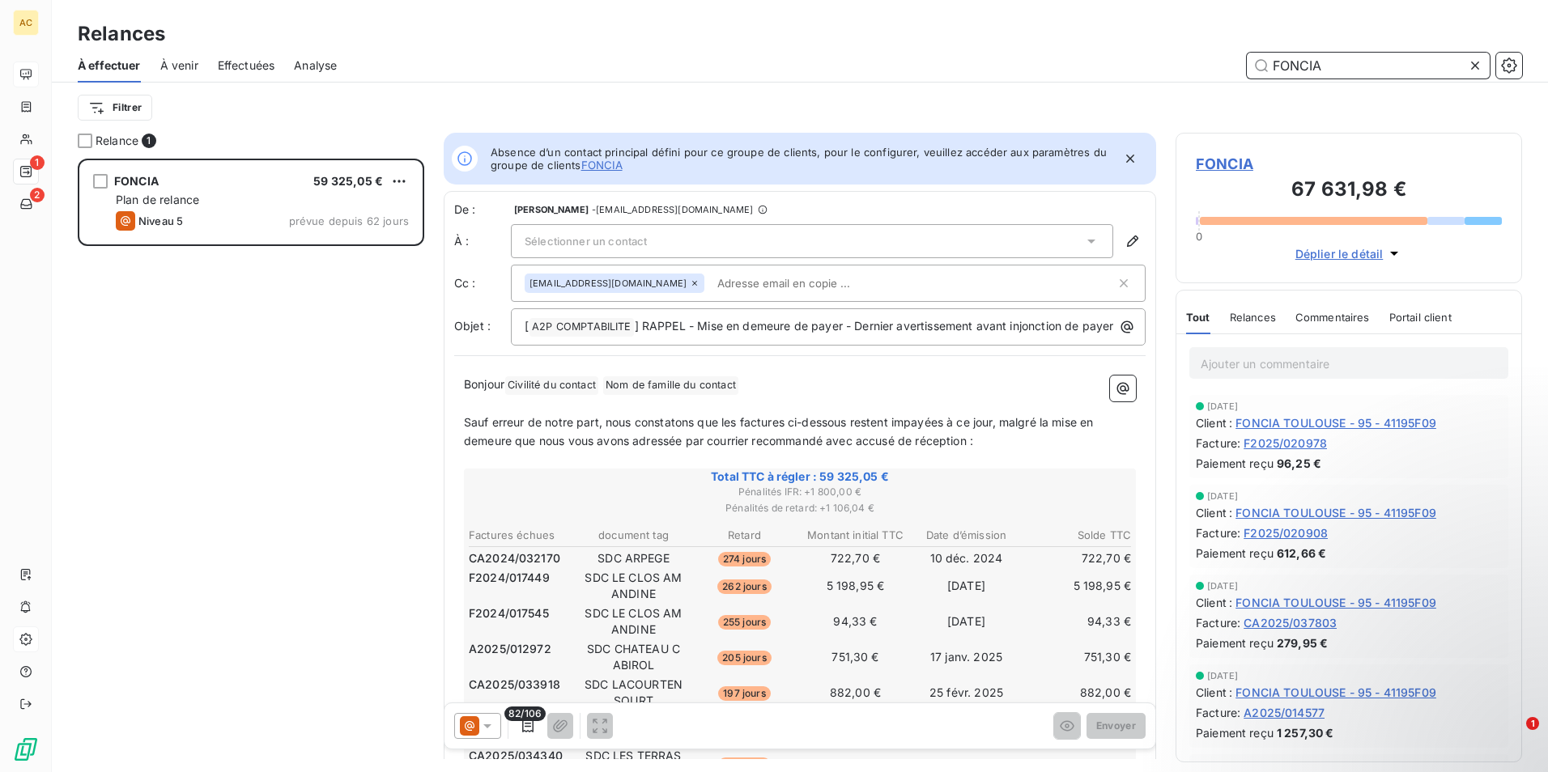
drag, startPoint x: 1341, startPoint y: 69, endPoint x: 1154, endPoint y: 51, distance: 187.8
click at [1166, 62] on div "FONCIA" at bounding box center [938, 66] width 1165 height 26
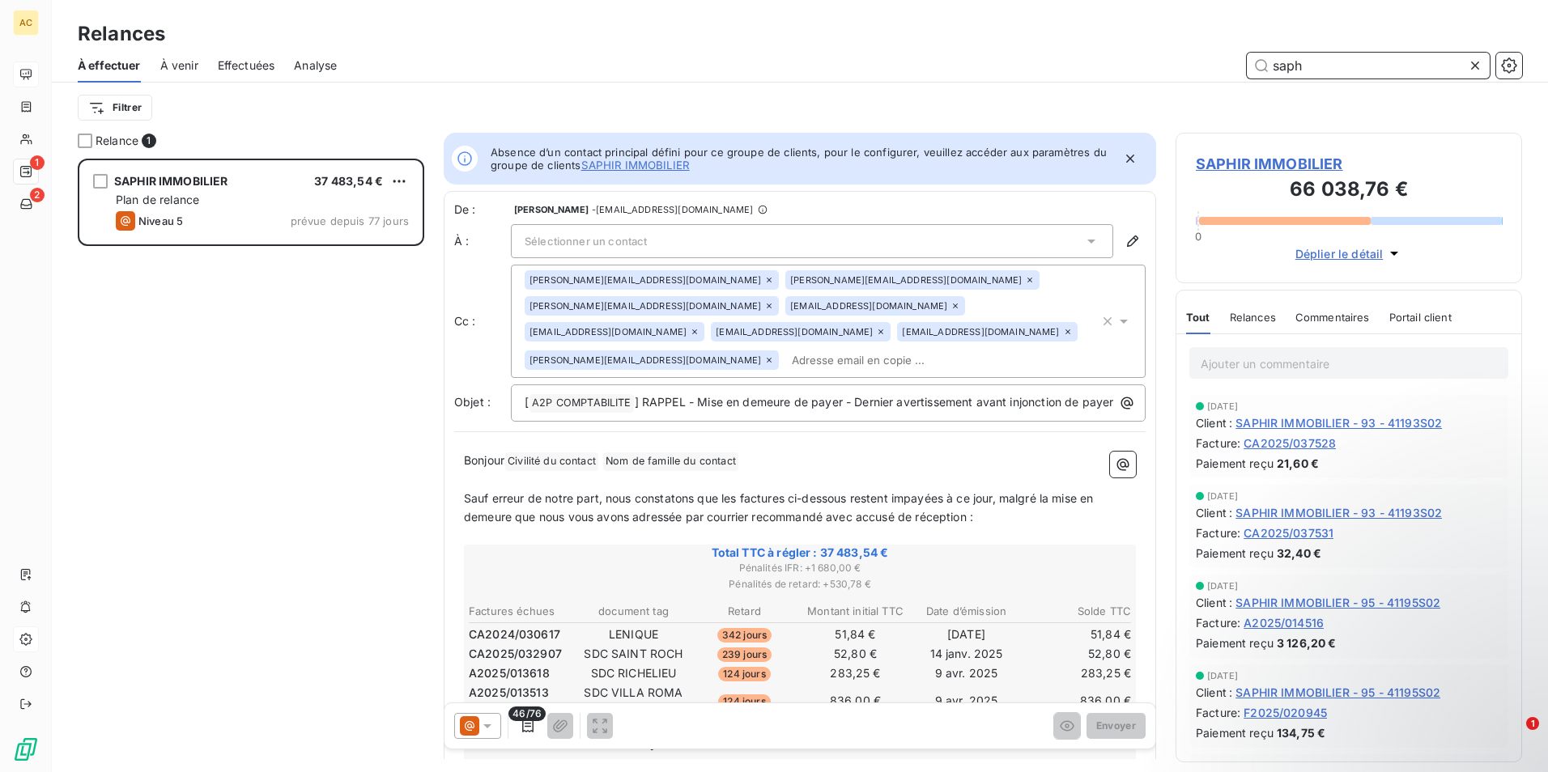
scroll to position [601, 334]
type input "saph"
click at [1103, 321] on icon "button" at bounding box center [1107, 321] width 8 height 8
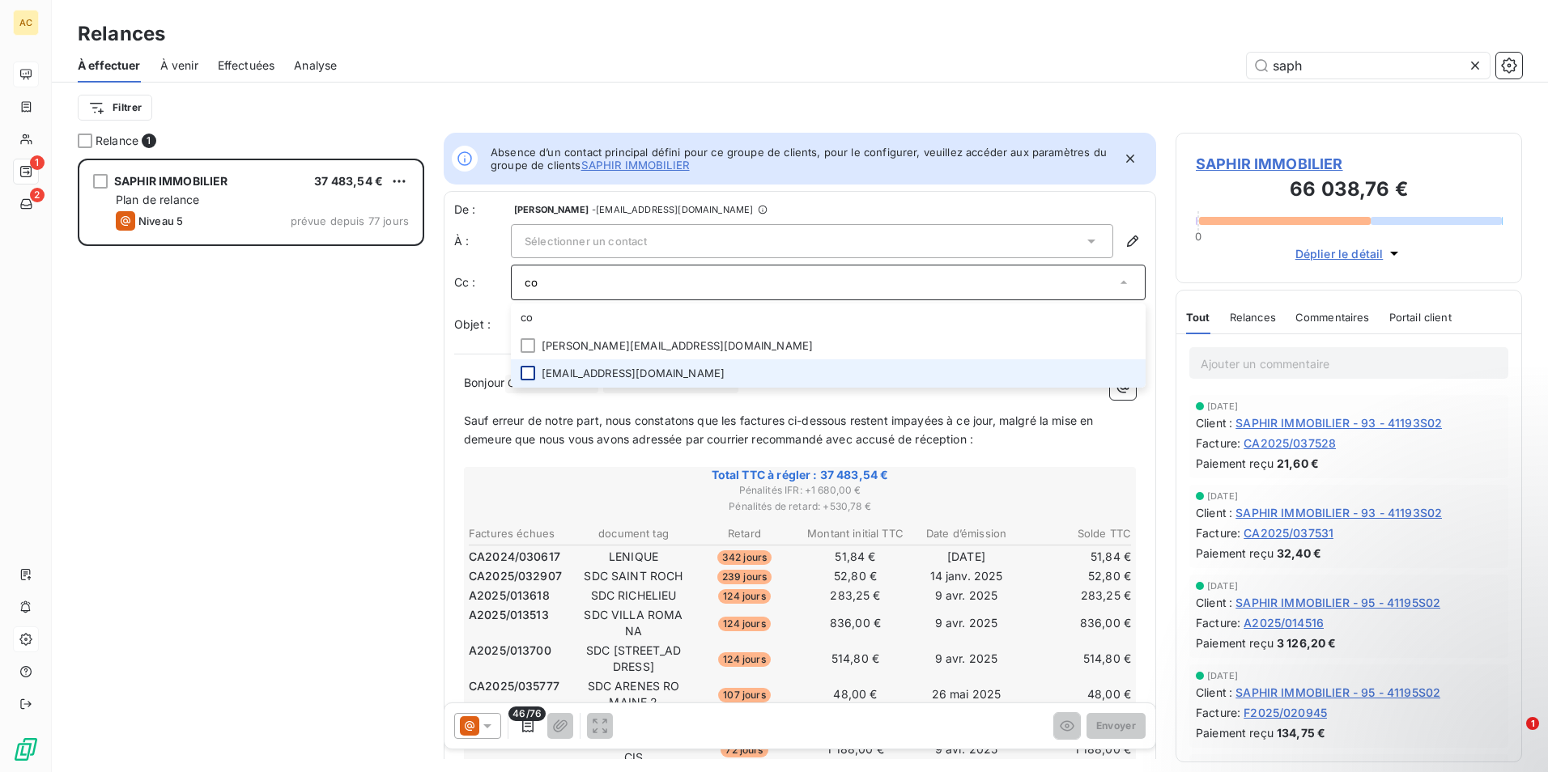
type input "co"
click at [525, 375] on div at bounding box center [527, 373] width 15 height 15
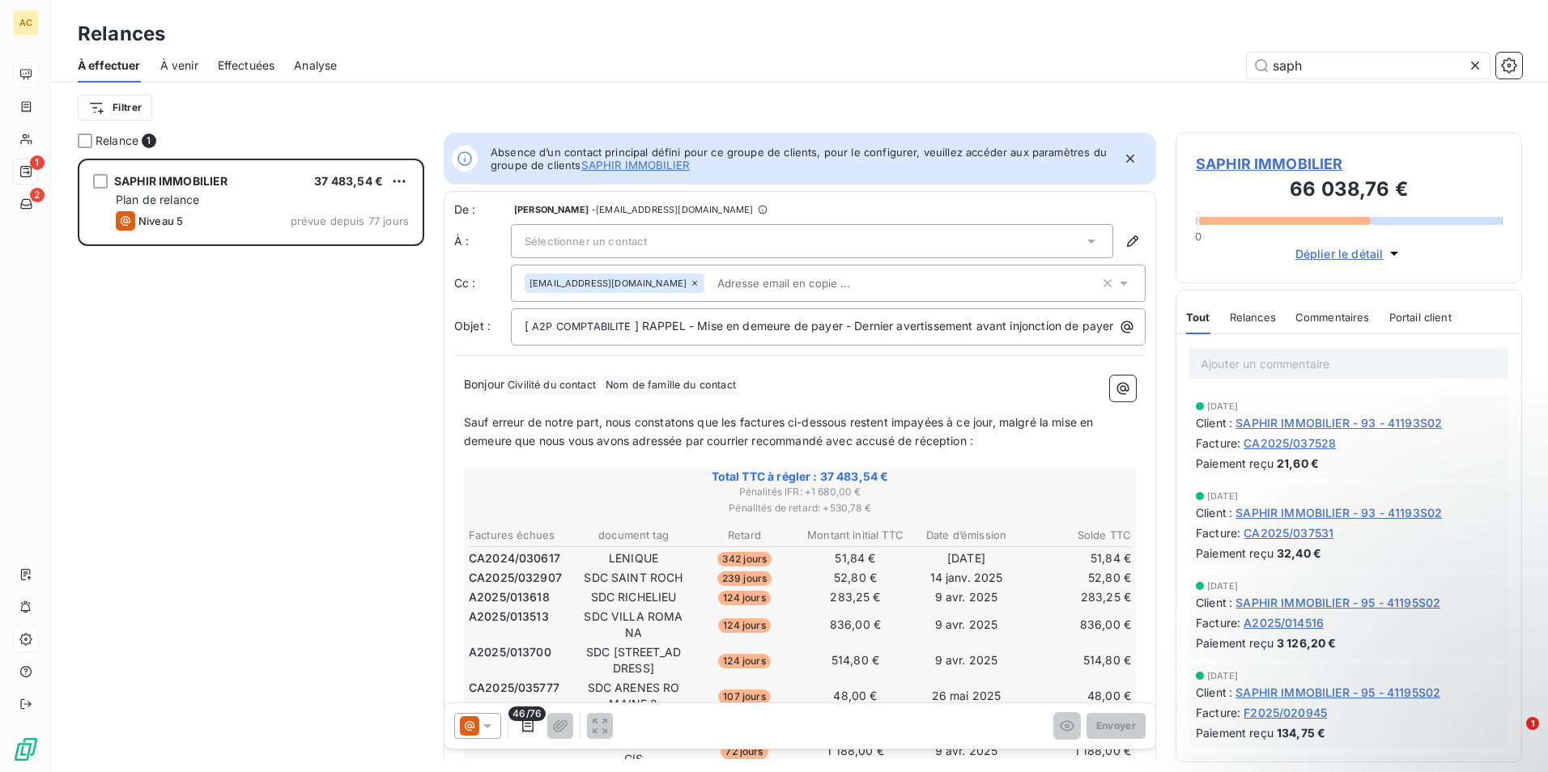
click at [657, 244] on div "Sélectionner un contact" at bounding box center [812, 241] width 602 height 34
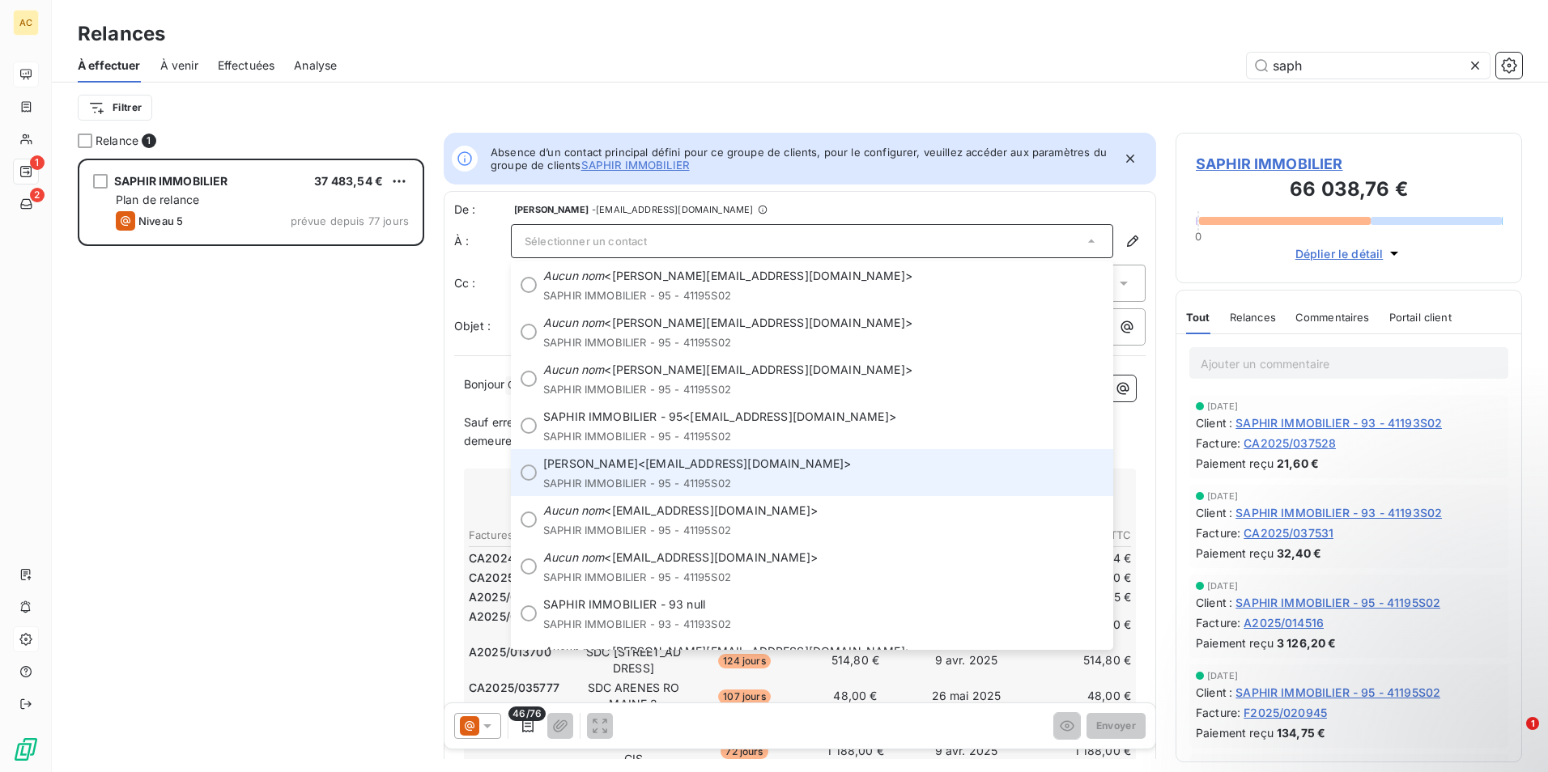
click at [644, 463] on span "[PERSON_NAME] <[EMAIL_ADDRESS][DOMAIN_NAME]>" at bounding box center [823, 464] width 560 height 16
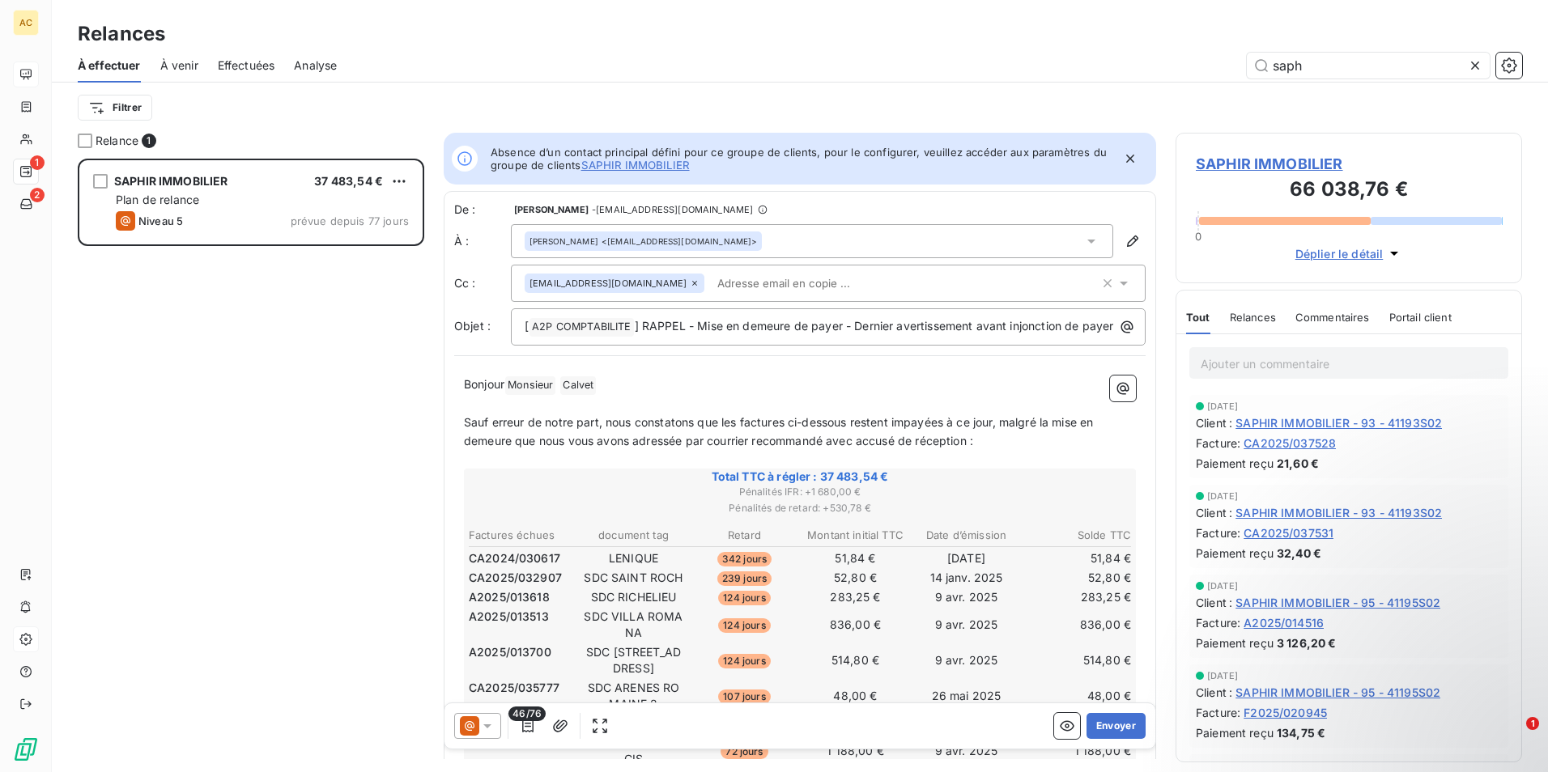
click at [692, 282] on icon at bounding box center [694, 283] width 5 height 5
click at [1089, 726] on button "Envoyer" at bounding box center [1115, 726] width 59 height 26
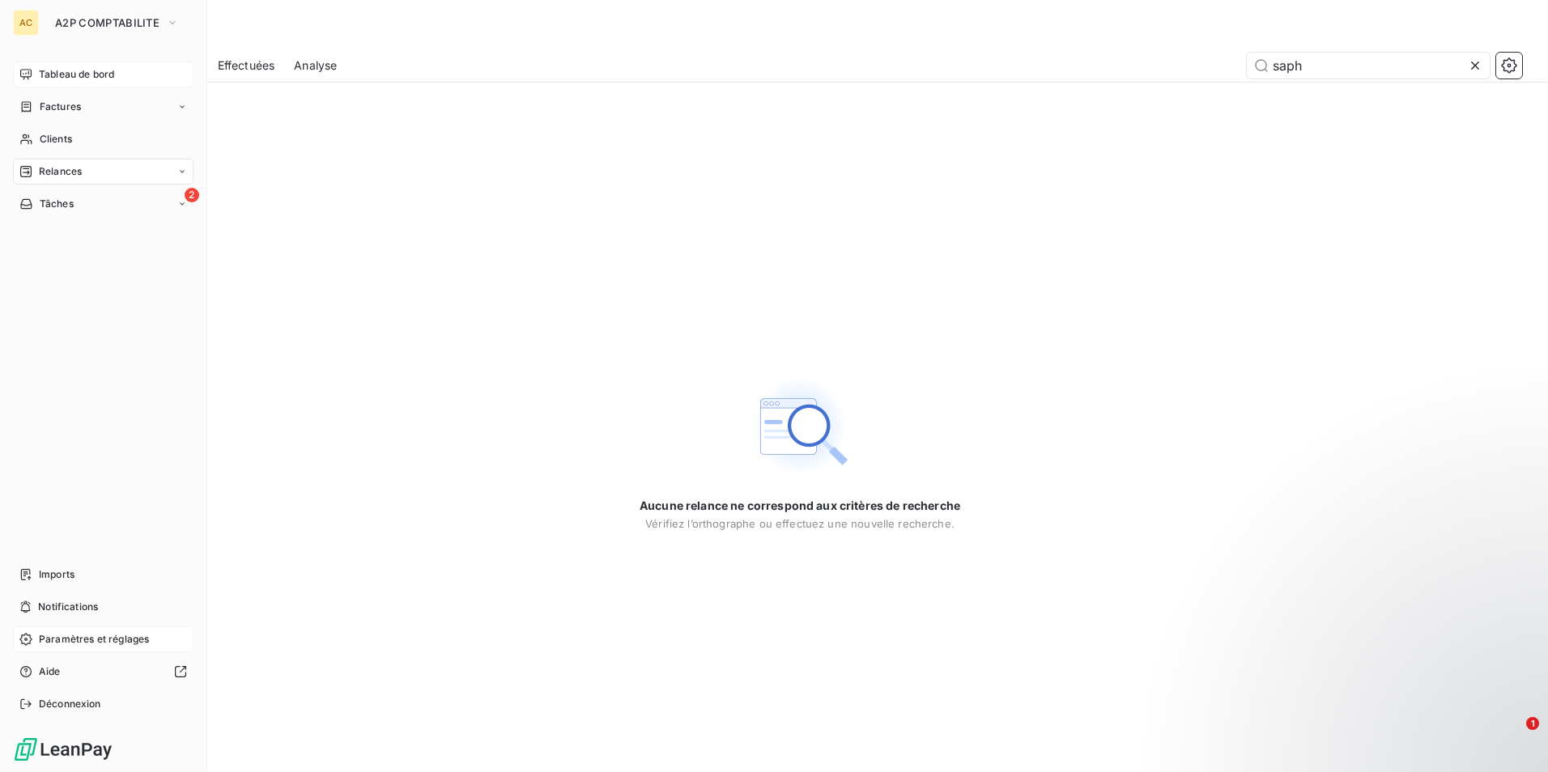
click at [60, 641] on span "Paramètres et réglages" at bounding box center [94, 639] width 110 height 15
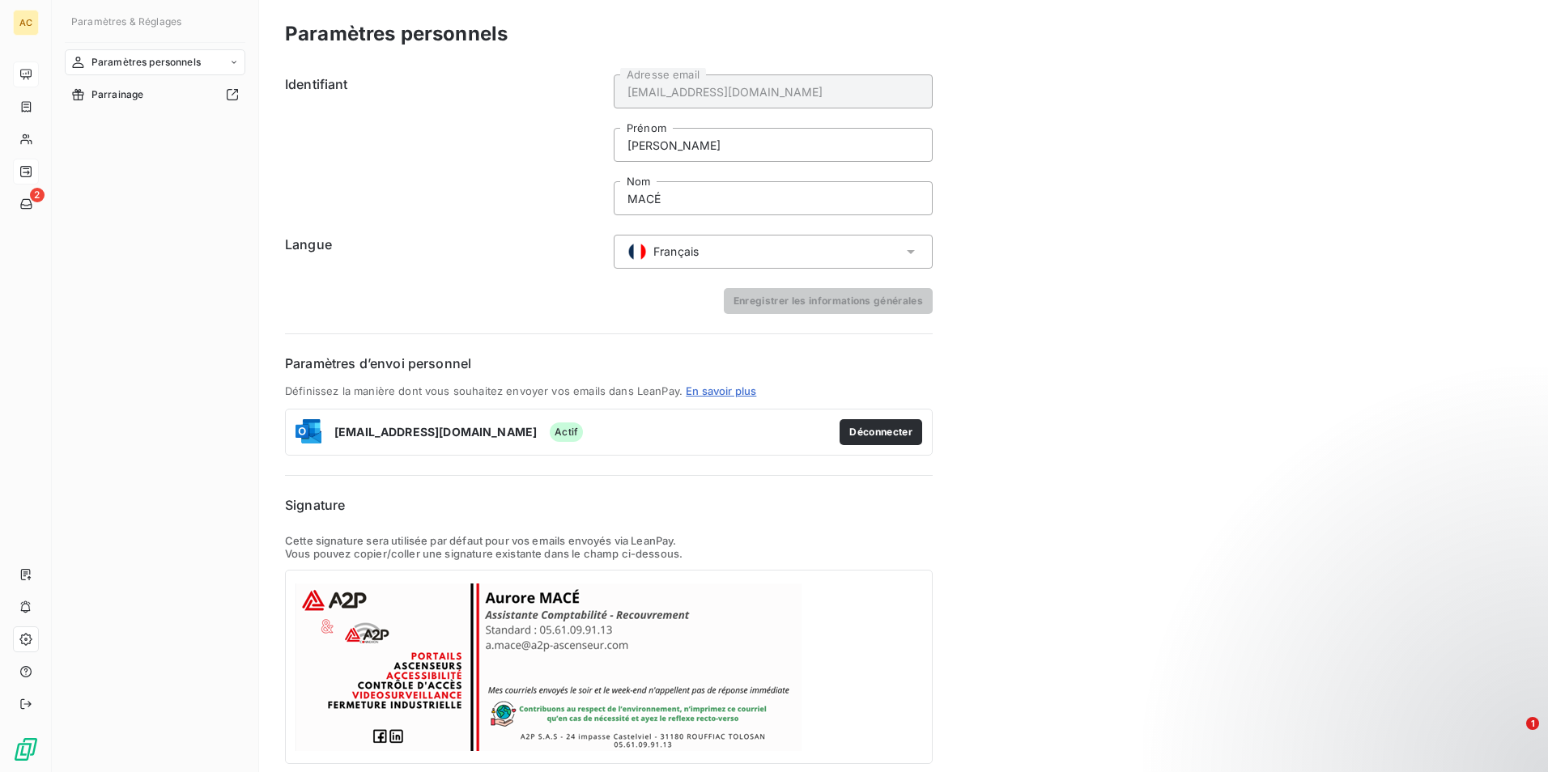
click at [391, 548] on p "Vous pouvez copier/coller une signature existante dans le champ ci-dessous." at bounding box center [608, 553] width 647 height 13
drag, startPoint x: 401, startPoint y: 554, endPoint x: 414, endPoint y: 567, distance: 18.3
click at [414, 567] on div "Cette signature sera utilisée par défaut pour vos emails envoyés via LeanPay. V…" at bounding box center [608, 649] width 647 height 230
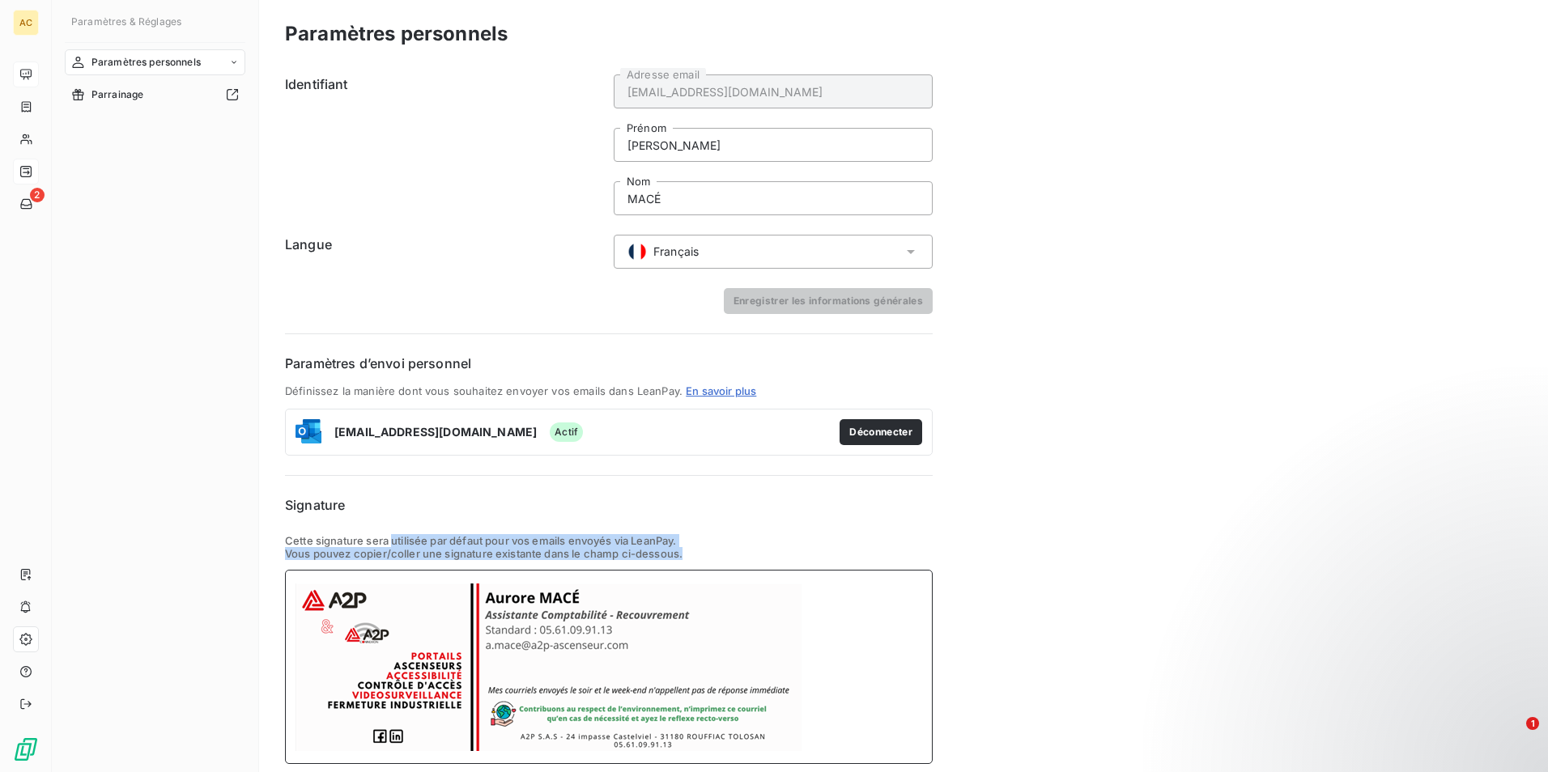
drag, startPoint x: 414, startPoint y: 567, endPoint x: 496, endPoint y: 647, distance: 113.9
click at [496, 647] on img at bounding box center [549, 676] width 509 height 193
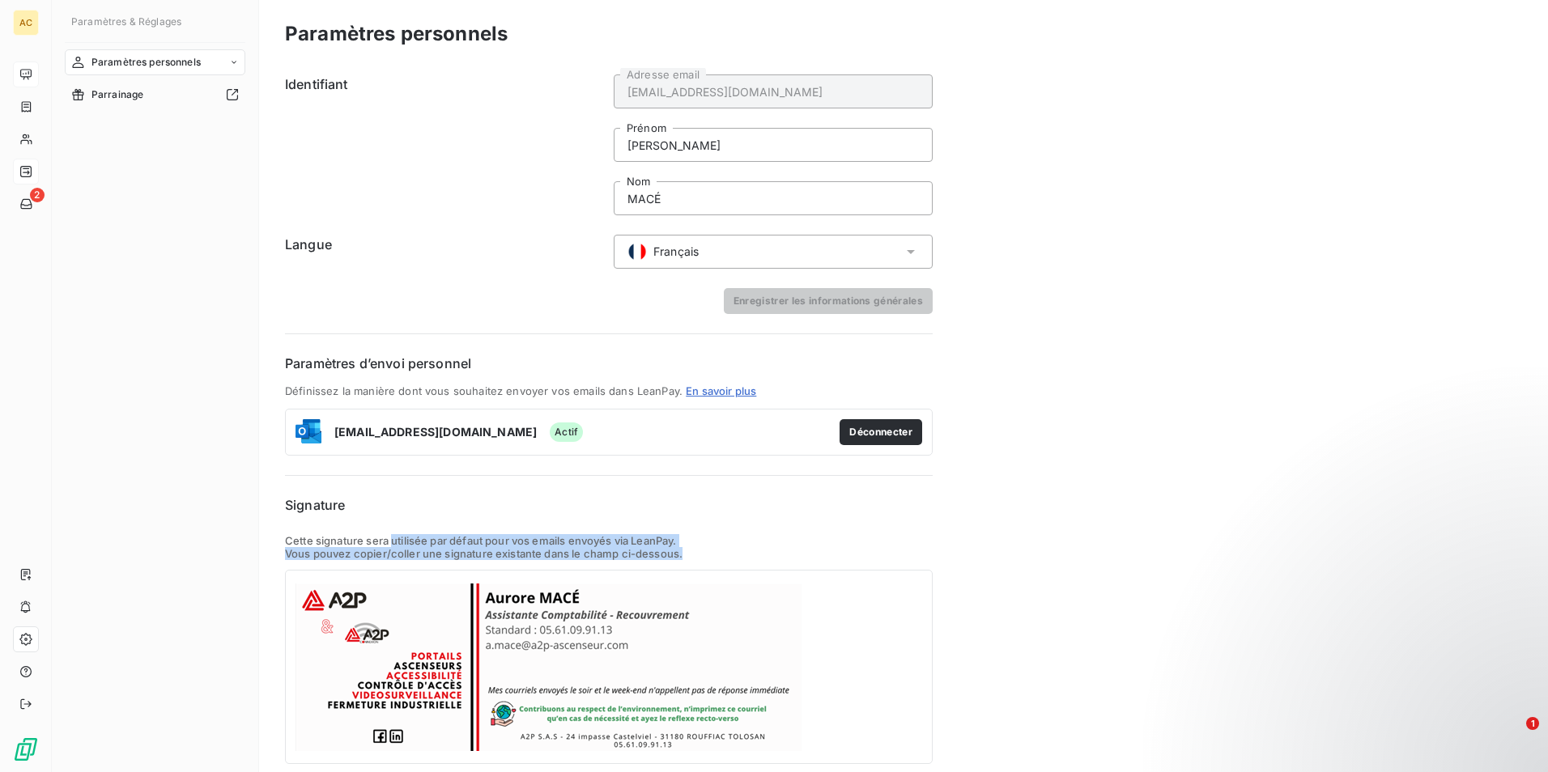
click at [1166, 558] on div "Paramètres personnels Identifiant [EMAIL_ADDRESS][DOMAIN_NAME] Adresse email Au…" at bounding box center [903, 414] width 1289 height 829
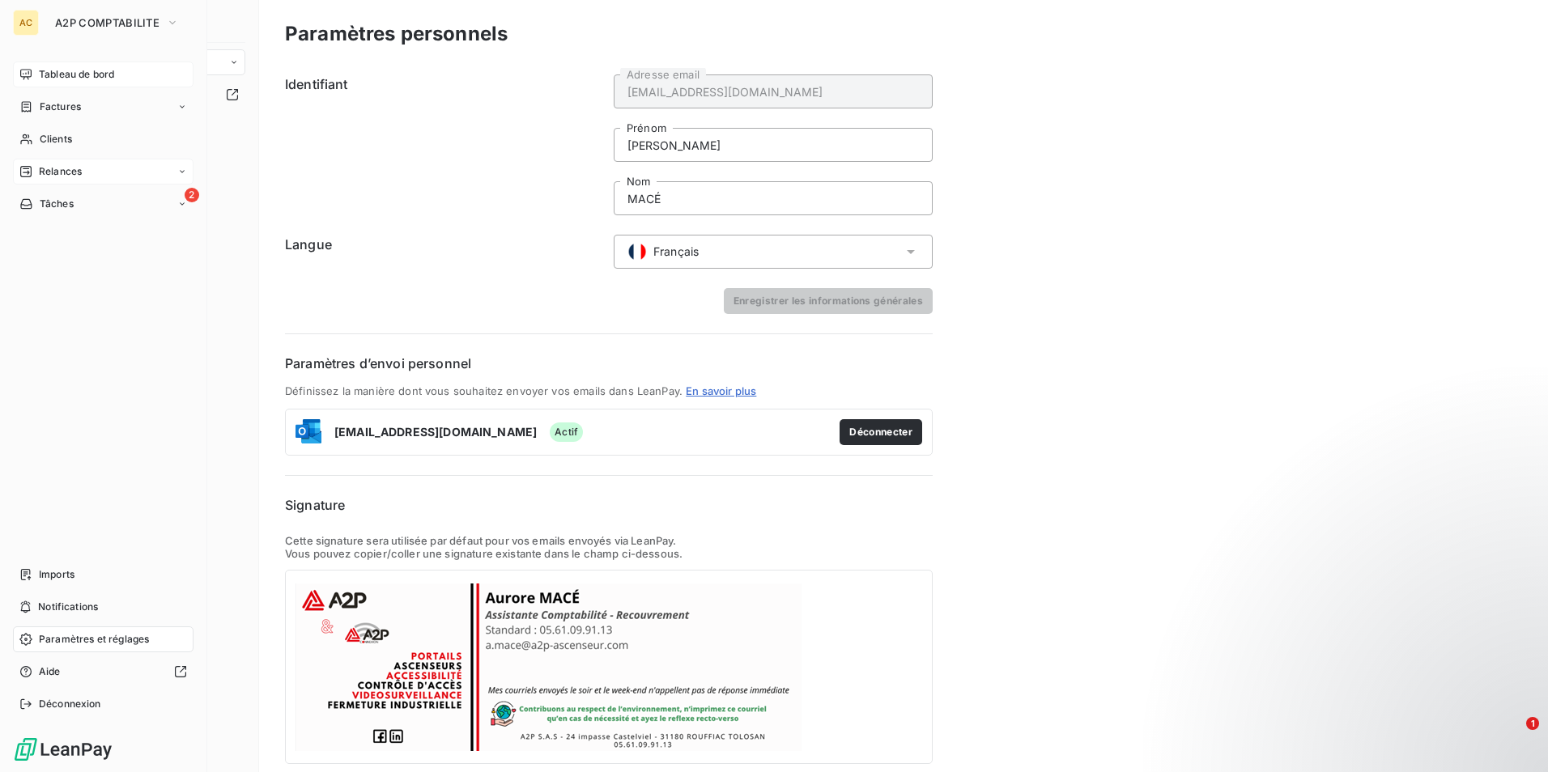
click at [72, 70] on span "Tableau de bord" at bounding box center [76, 74] width 75 height 15
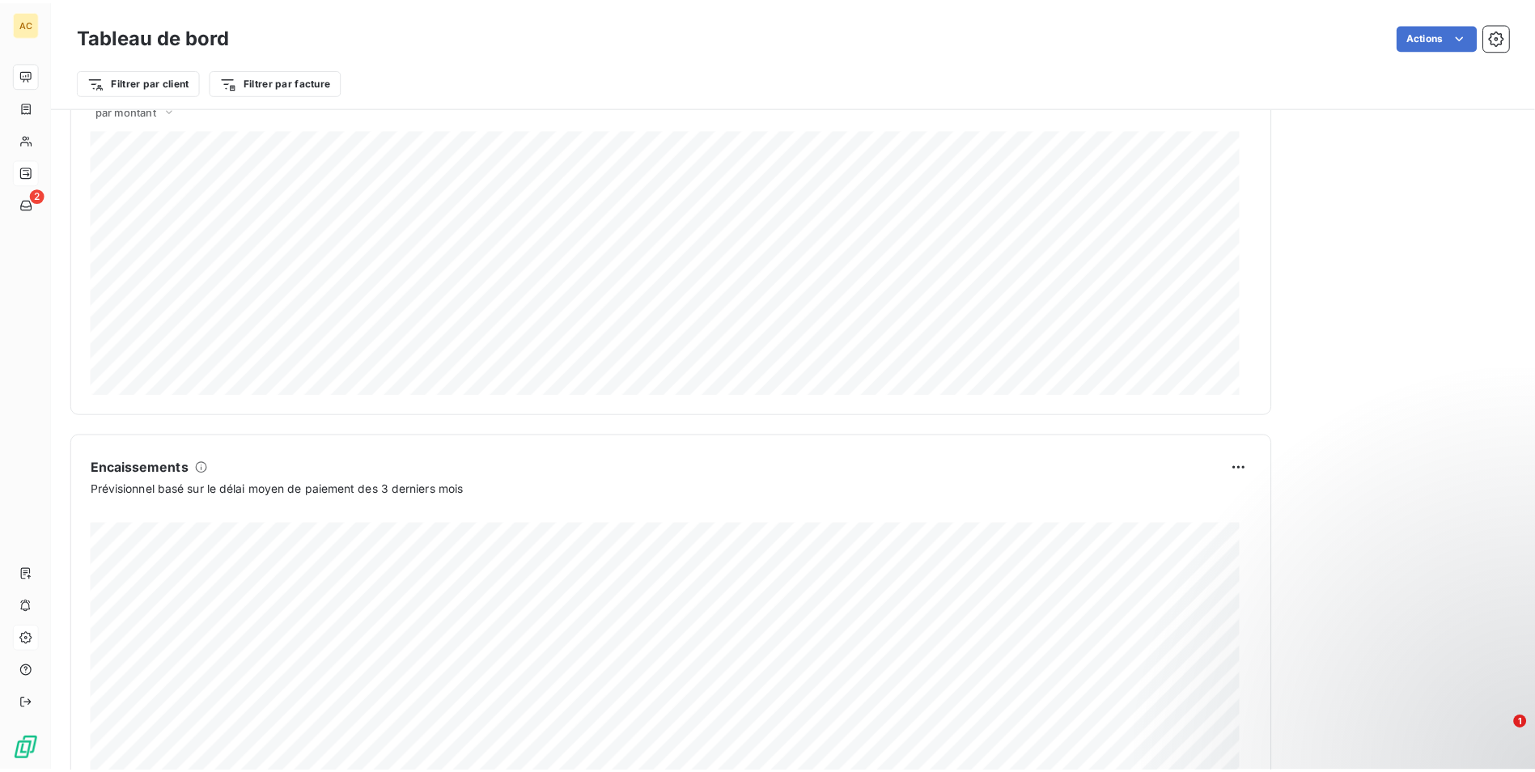
scroll to position [724, 0]
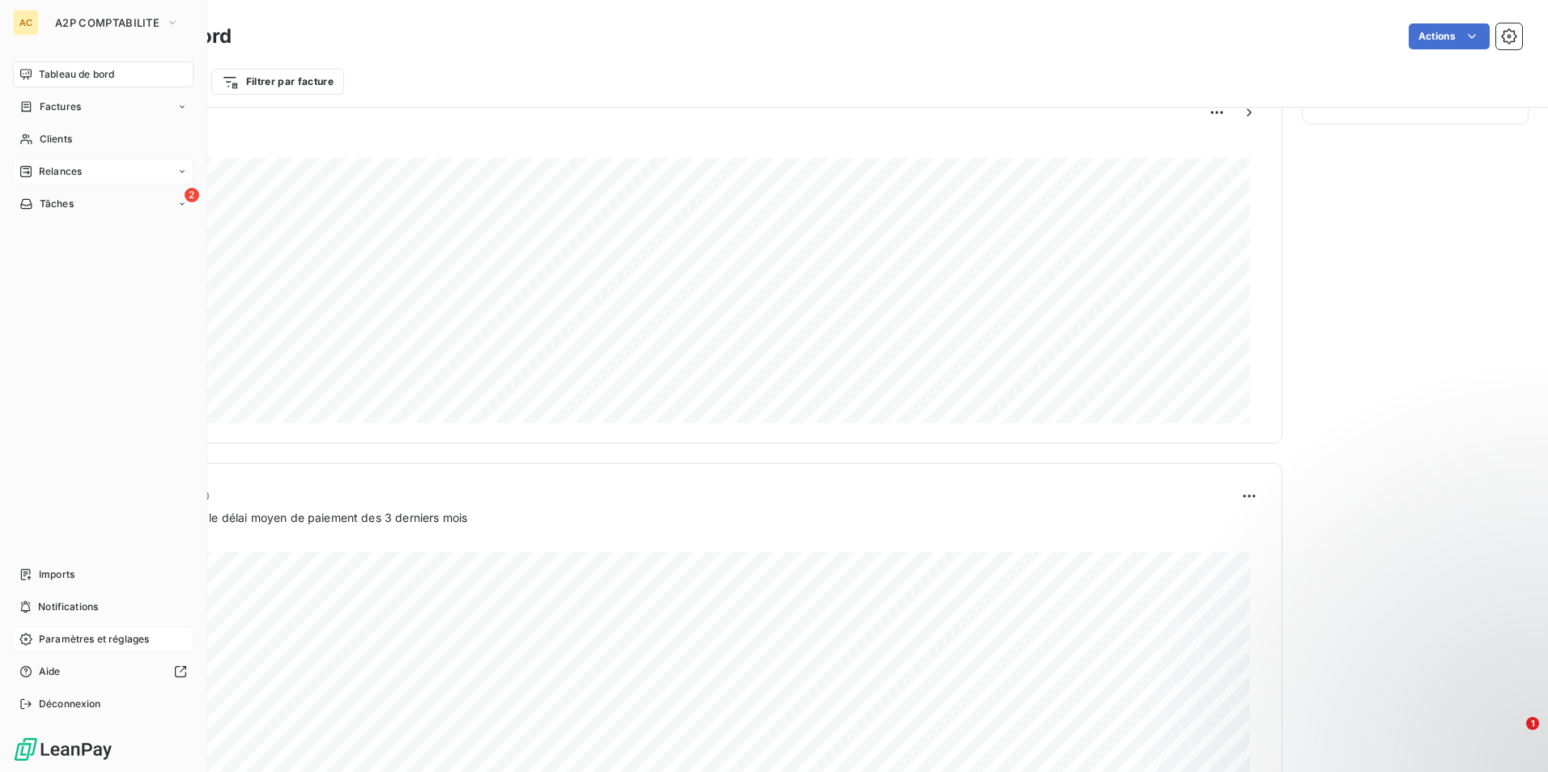
click at [89, 641] on span "Paramètres et réglages" at bounding box center [94, 639] width 110 height 15
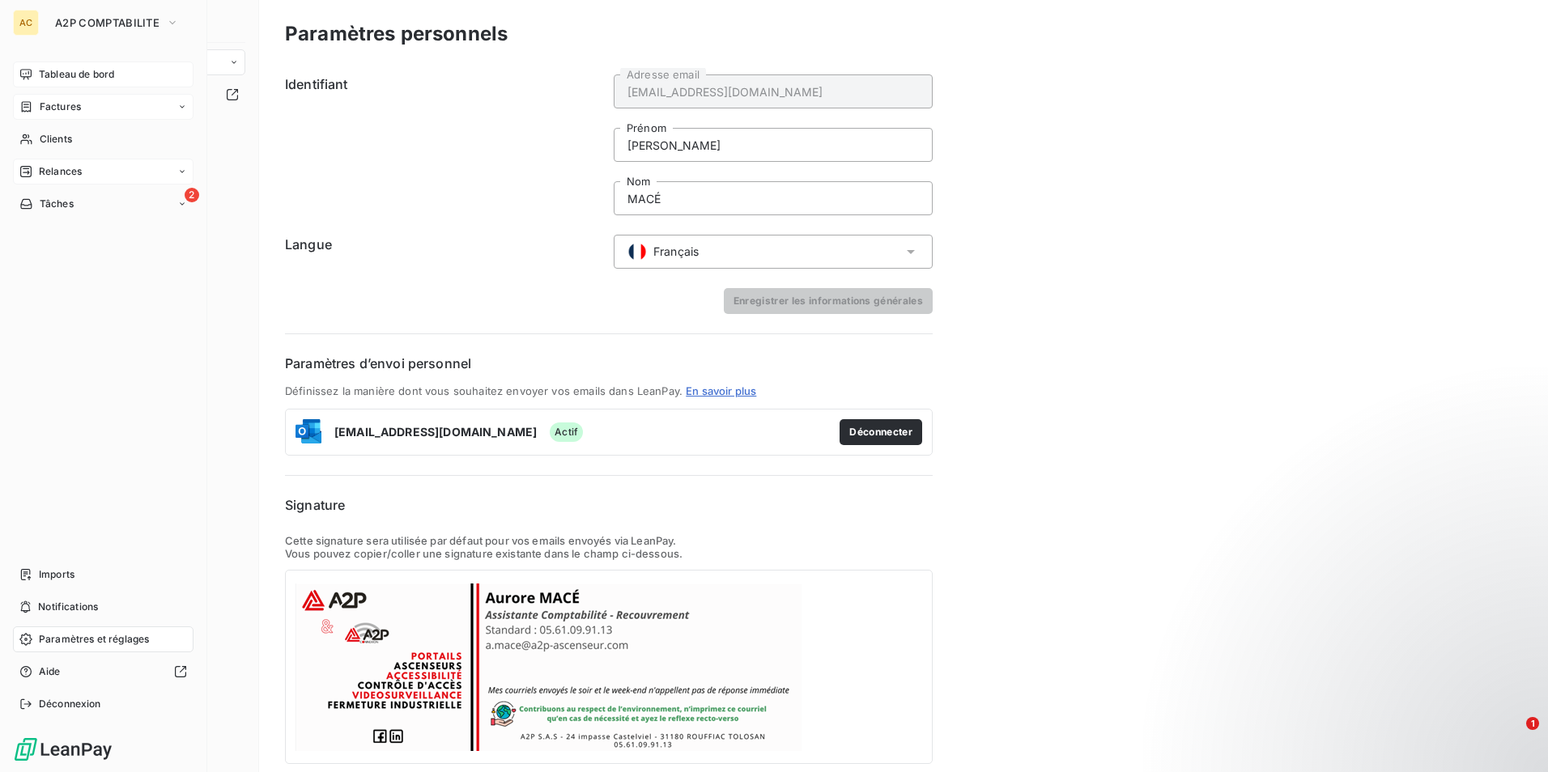
click at [53, 104] on span "Factures" at bounding box center [60, 107] width 41 height 15
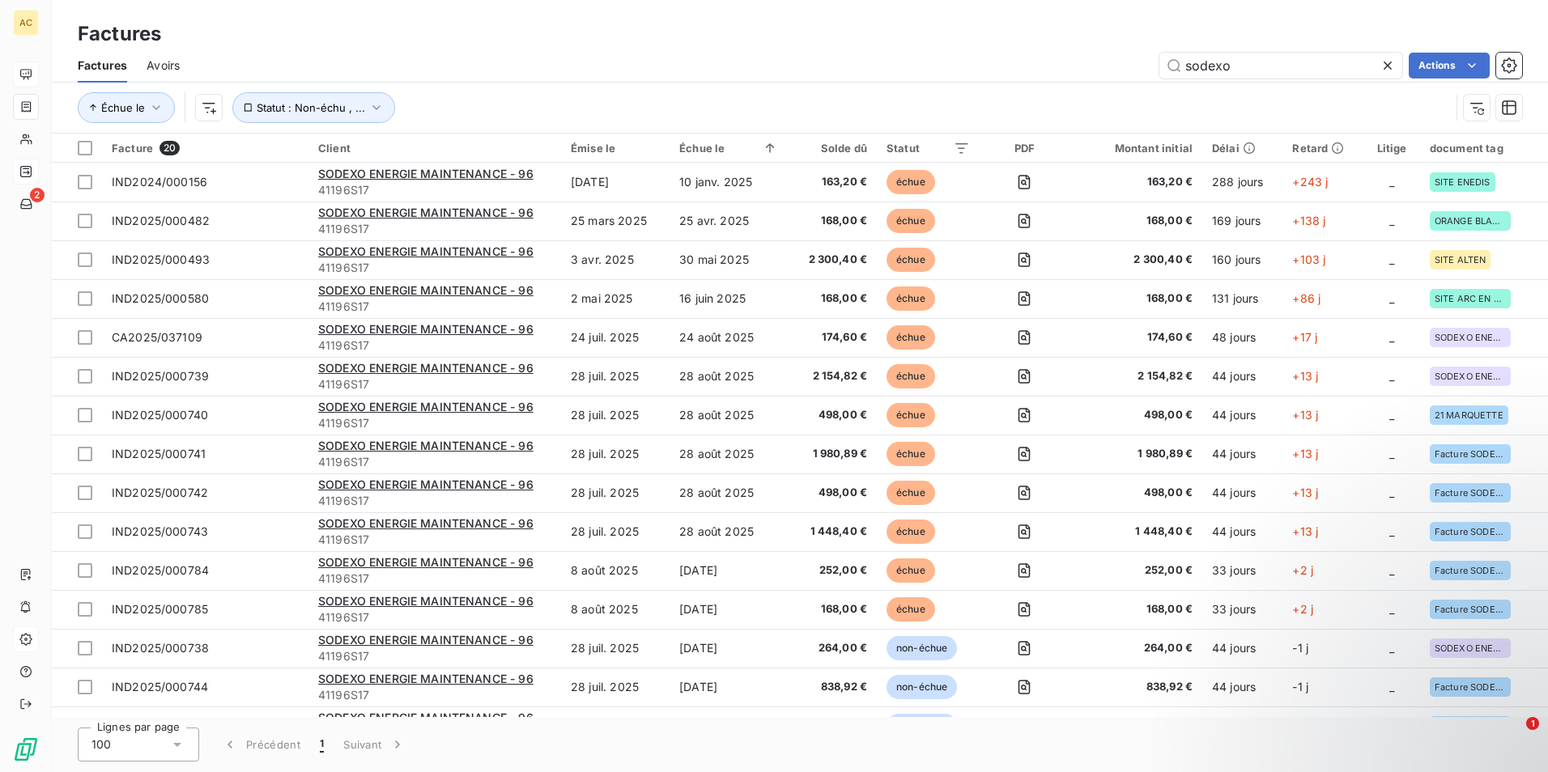
click at [1384, 64] on icon at bounding box center [1387, 65] width 16 height 16
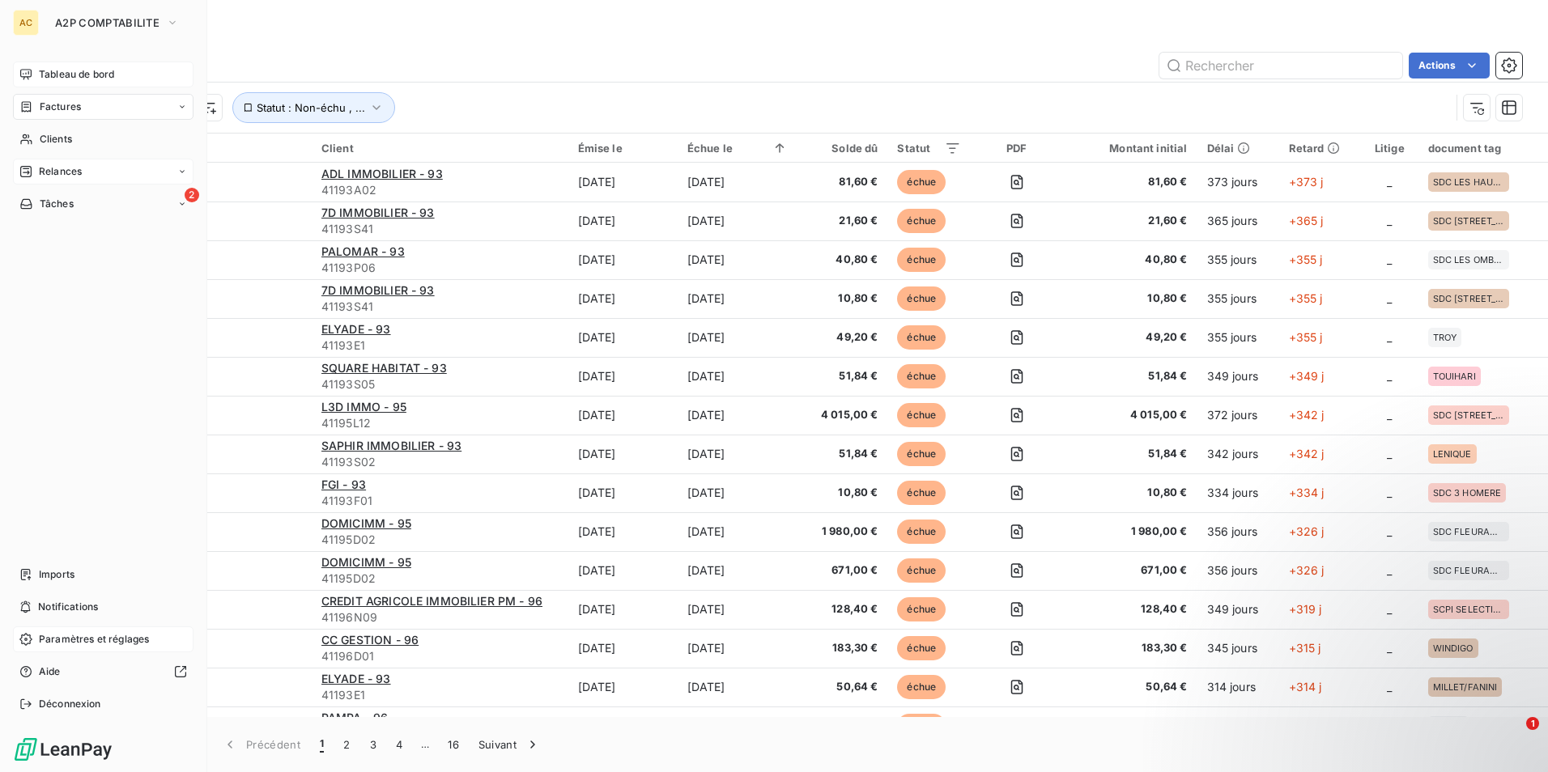
click at [62, 176] on span "Relances" at bounding box center [60, 171] width 43 height 15
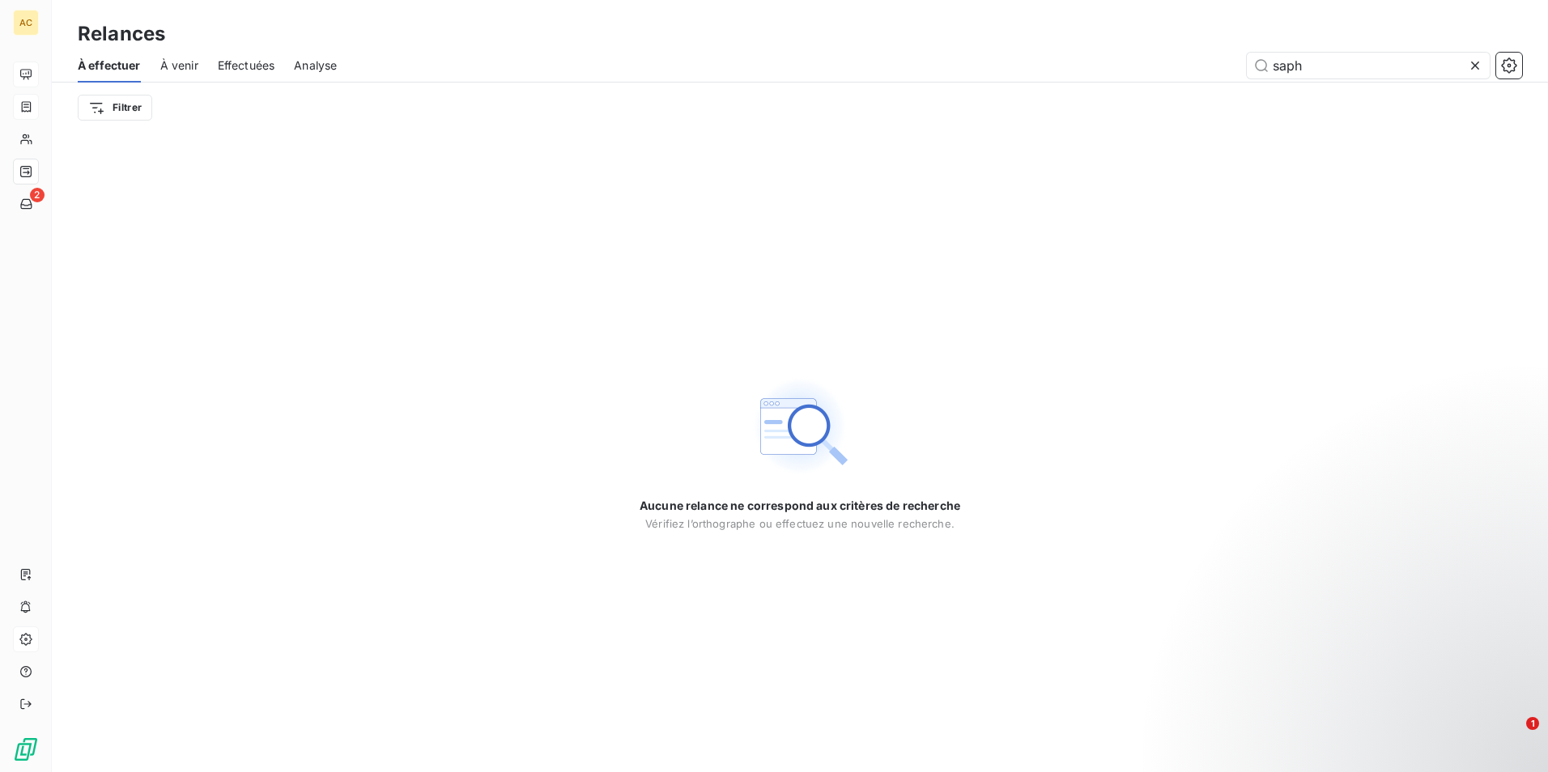
click at [176, 69] on span "À venir" at bounding box center [179, 65] width 38 height 16
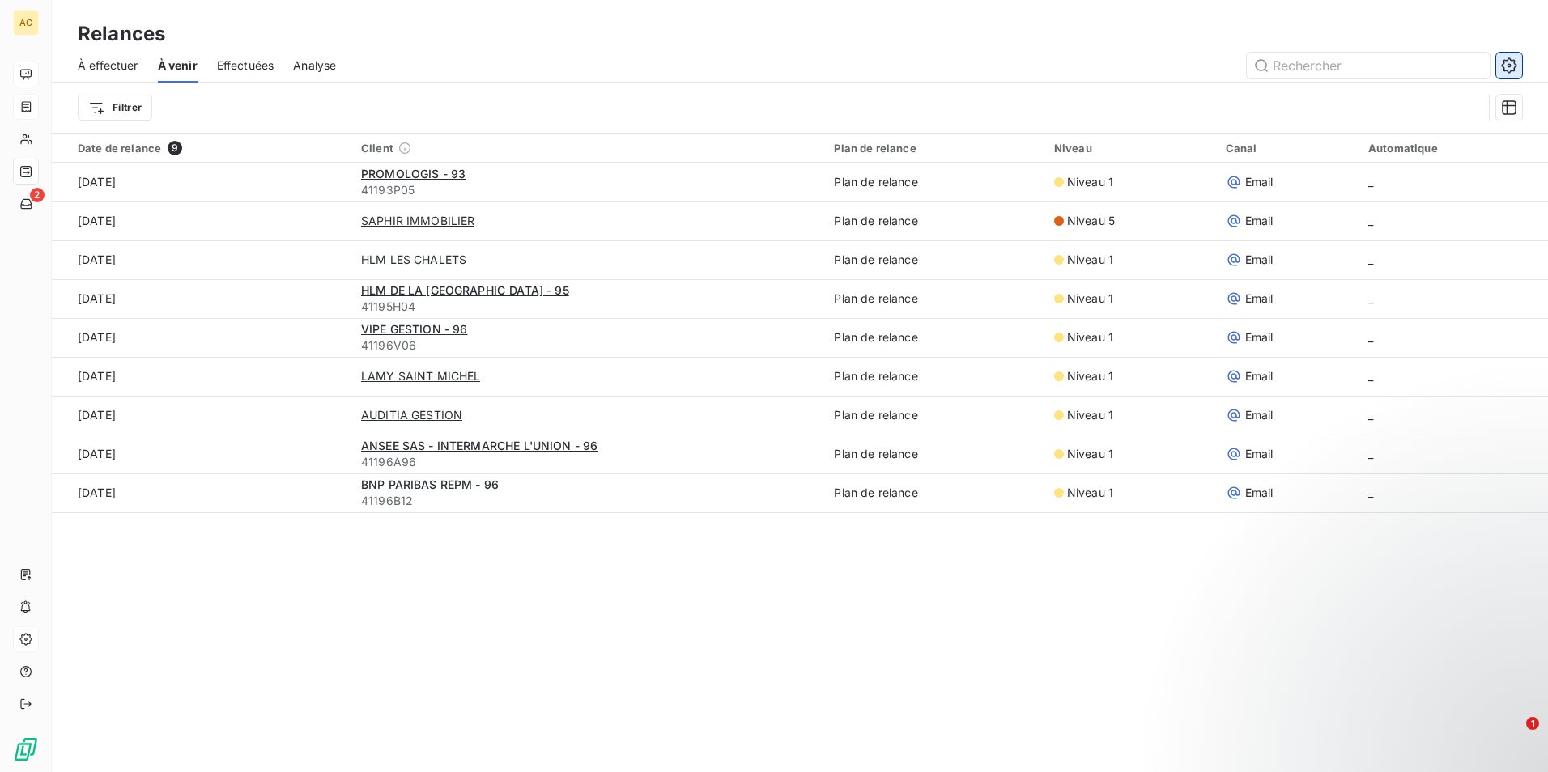
click at [1505, 70] on icon "button" at bounding box center [1508, 64] width 15 height 15
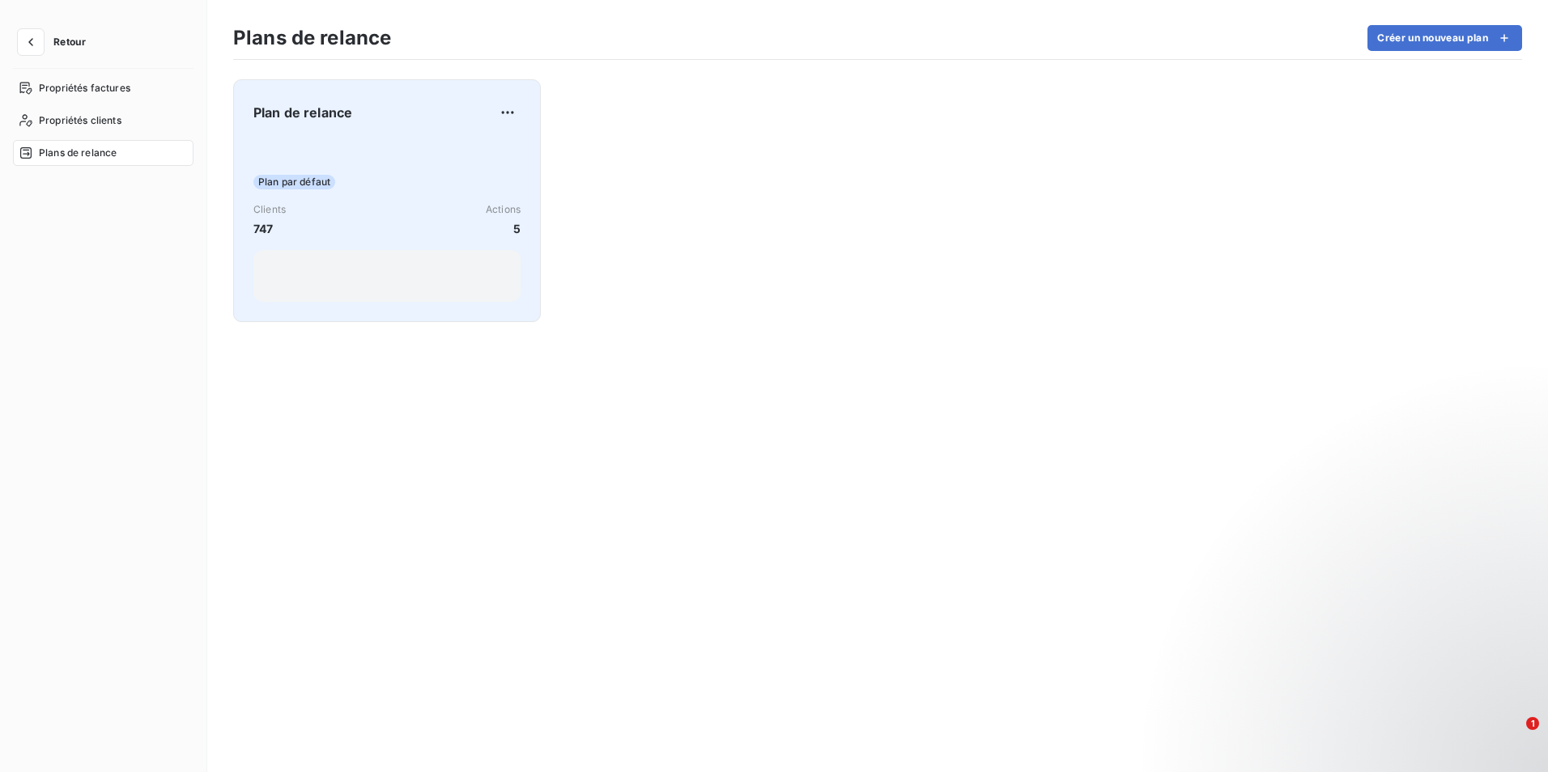
click at [414, 187] on div "Plan par défaut" at bounding box center [386, 182] width 267 height 15
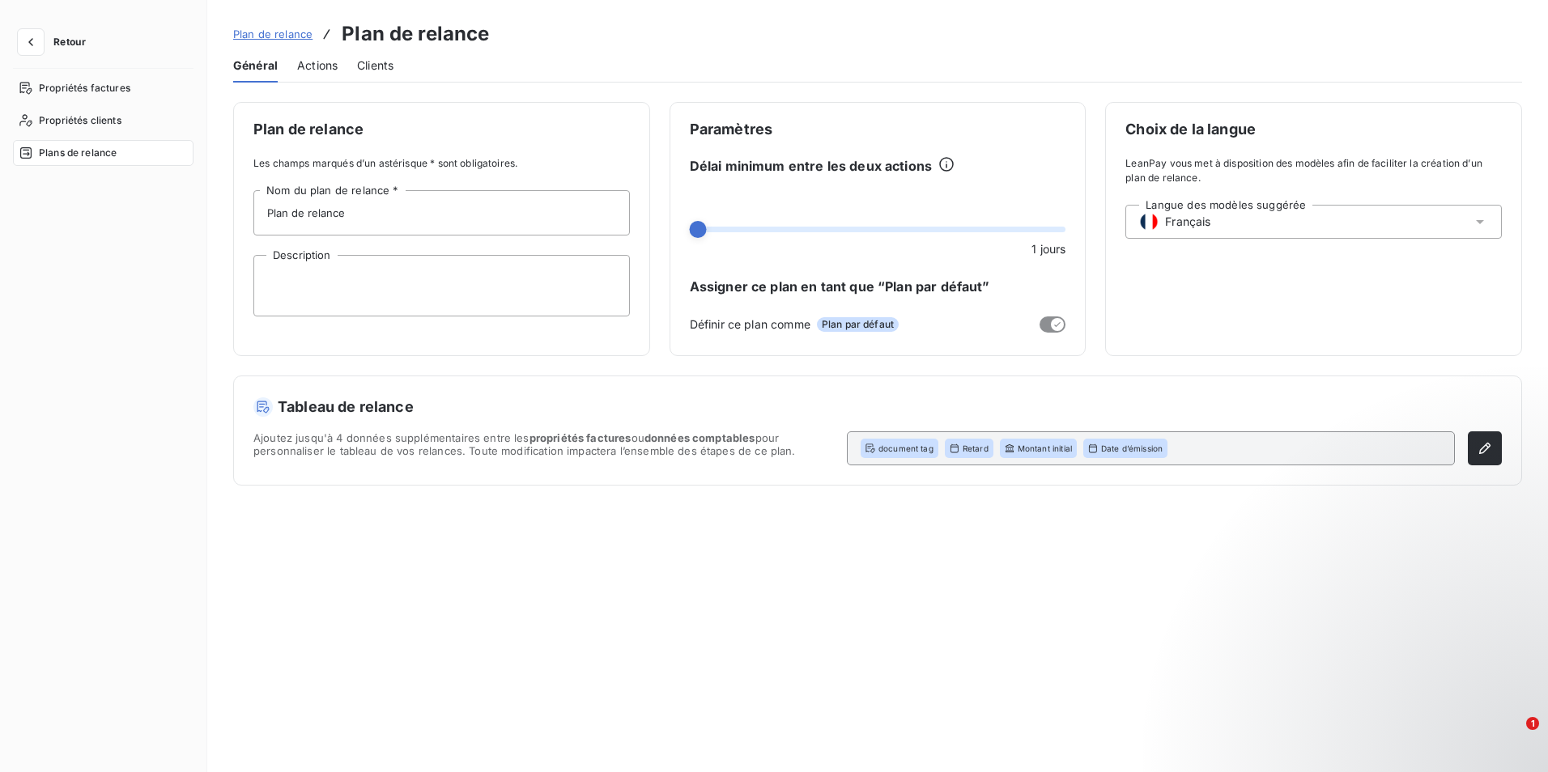
click at [327, 67] on span "Actions" at bounding box center [317, 65] width 40 height 16
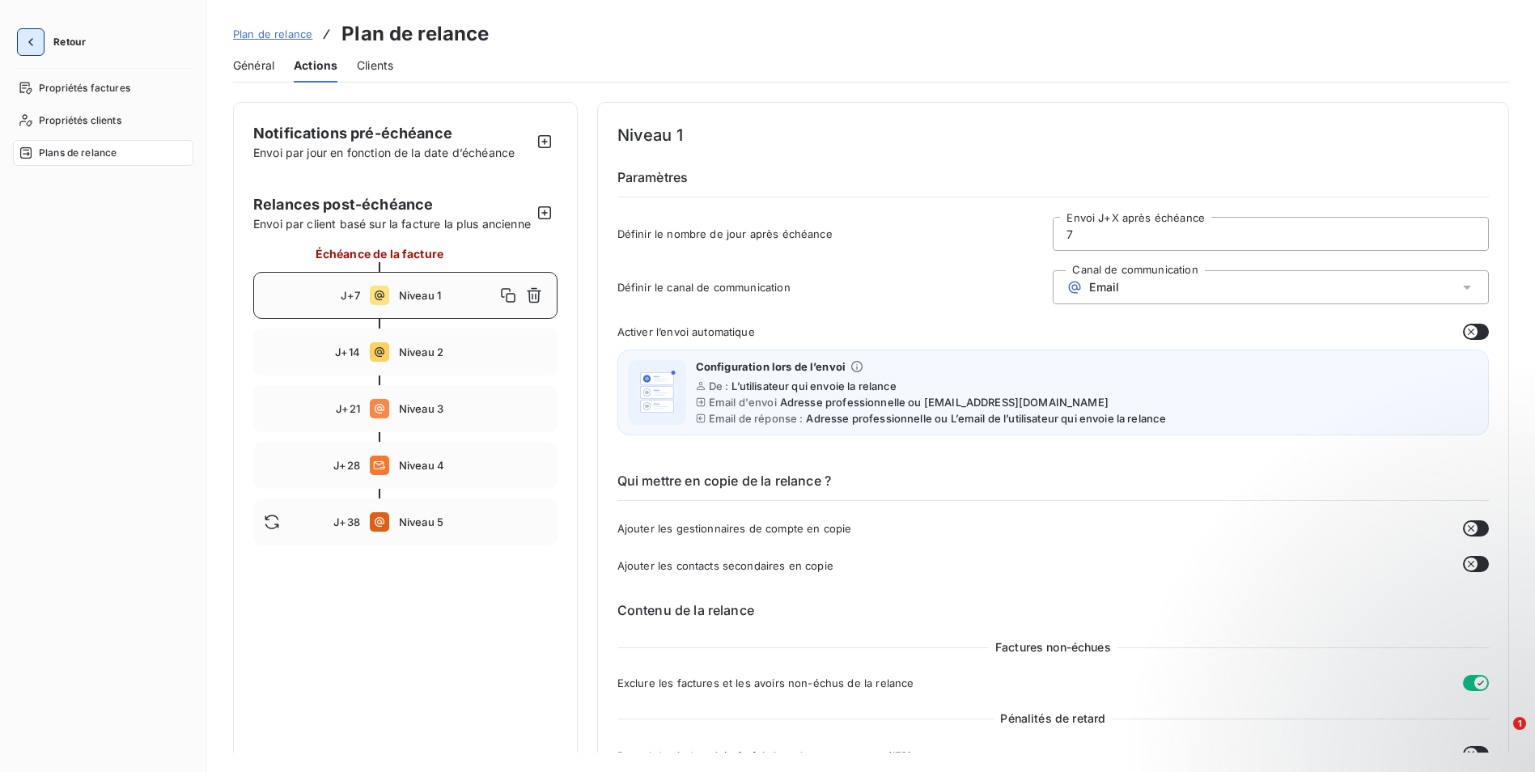
click at [28, 44] on icon "button" at bounding box center [31, 42] width 16 height 16
